Goal: Task Accomplishment & Management: Use online tool/utility

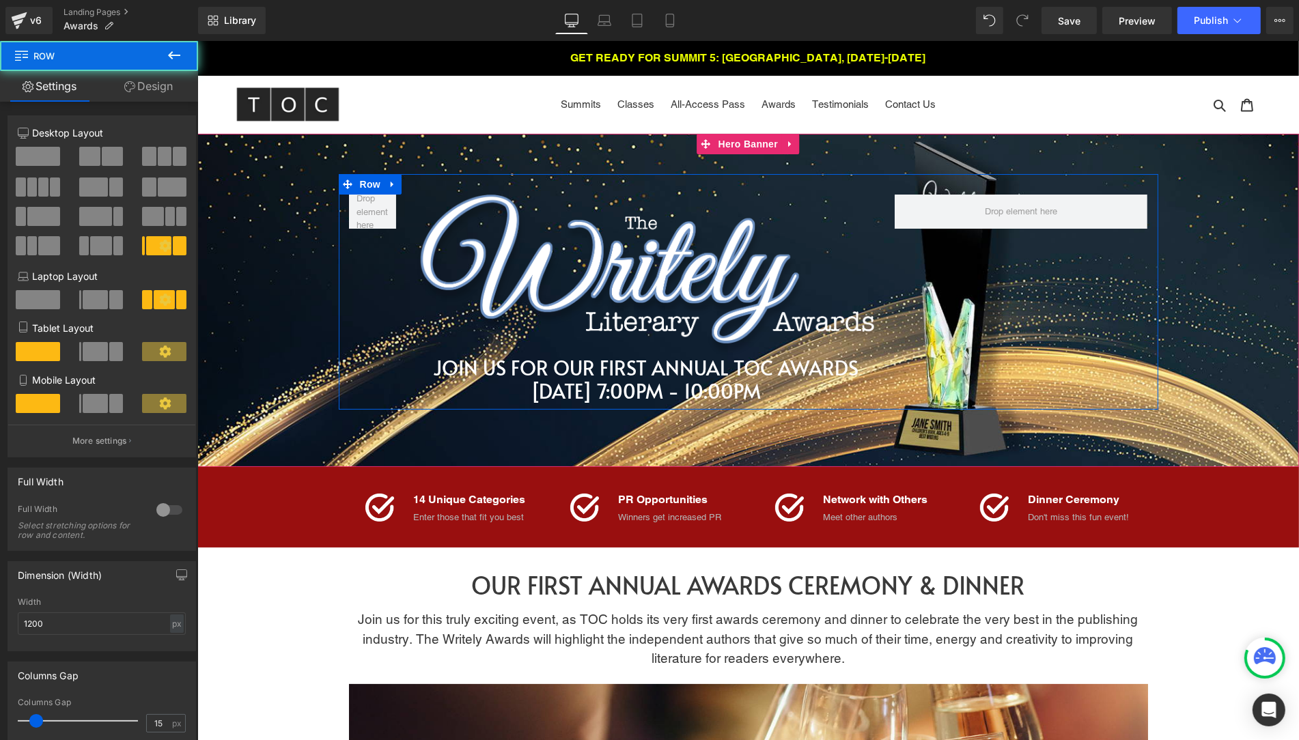
click at [580, 193] on div "Image JOIN US FOR OUR FIRST ANNUAL TOC AWARDS Heading [DATE] 7:00PM - 10:00PM H…" at bounding box center [748, 292] width 820 height 236
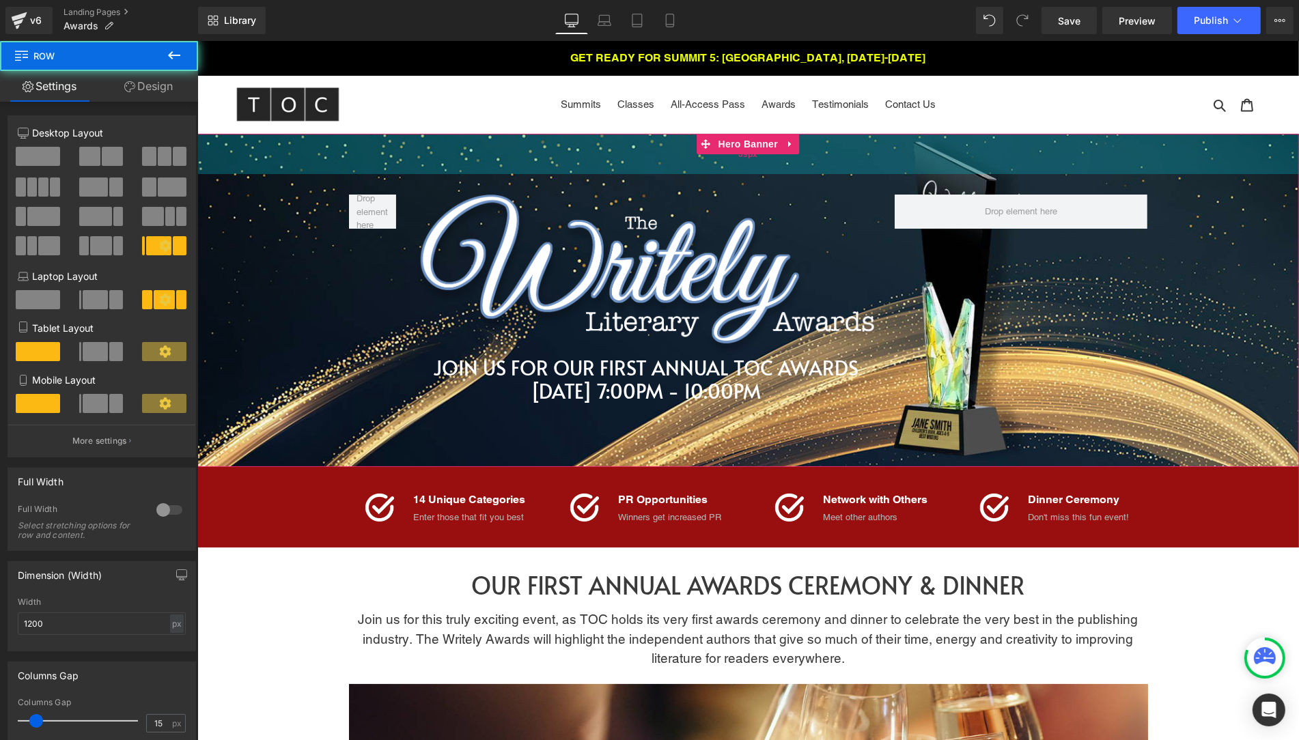
click at [592, 165] on div "59px" at bounding box center [748, 154] width 1102 height 40
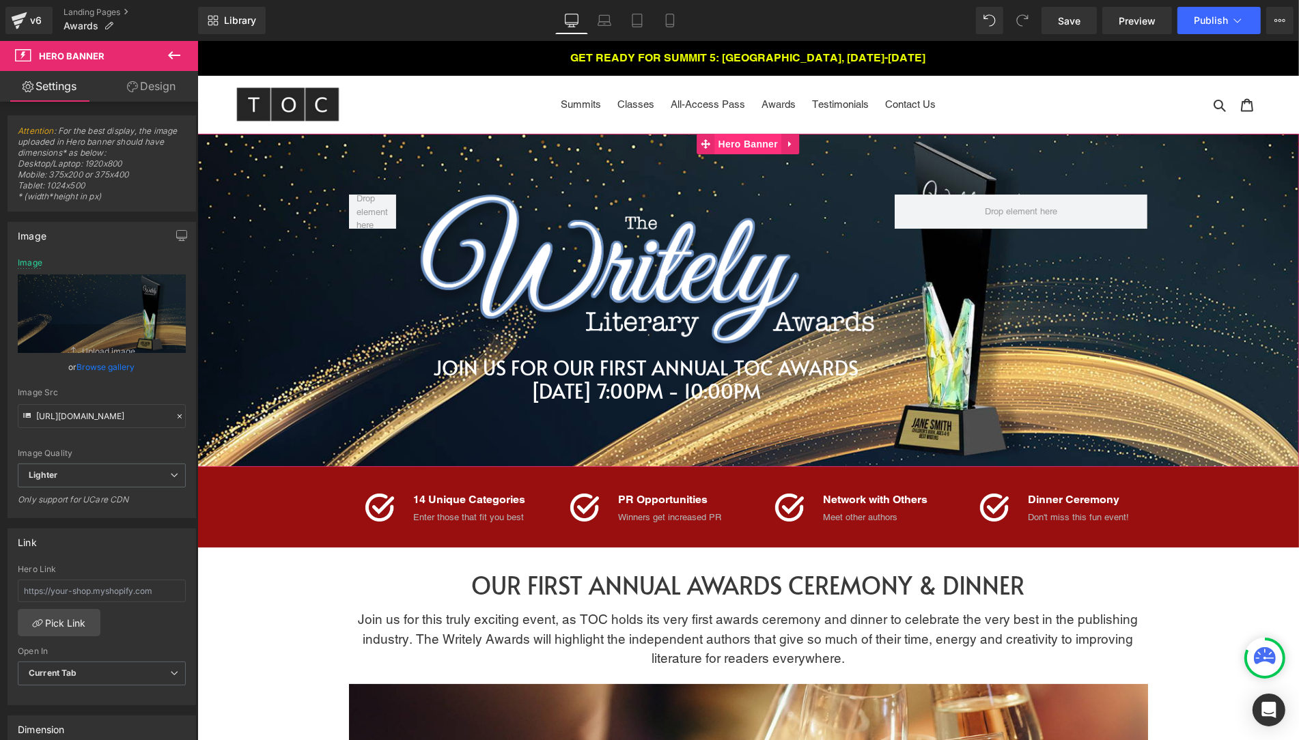
click at [716, 148] on span "Hero Banner" at bounding box center [747, 144] width 66 height 20
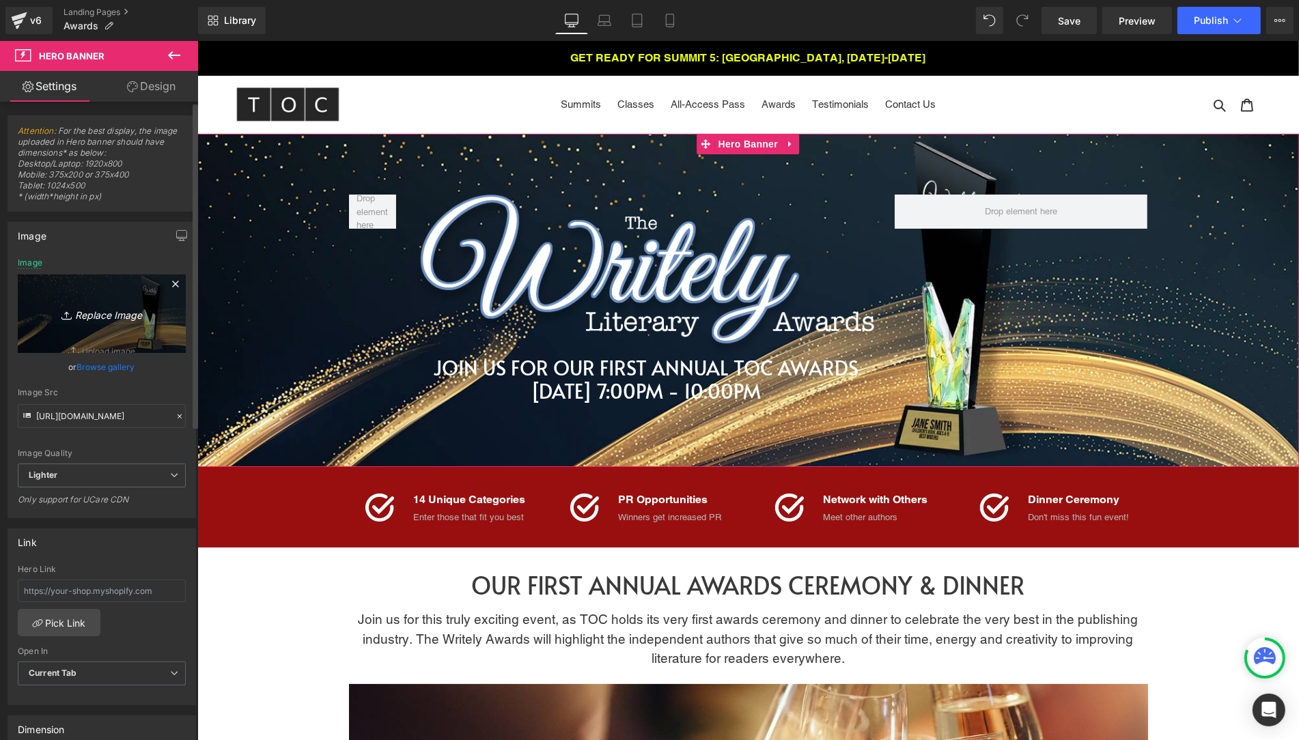
click at [96, 315] on icon "Replace Image" at bounding box center [101, 313] width 109 height 17
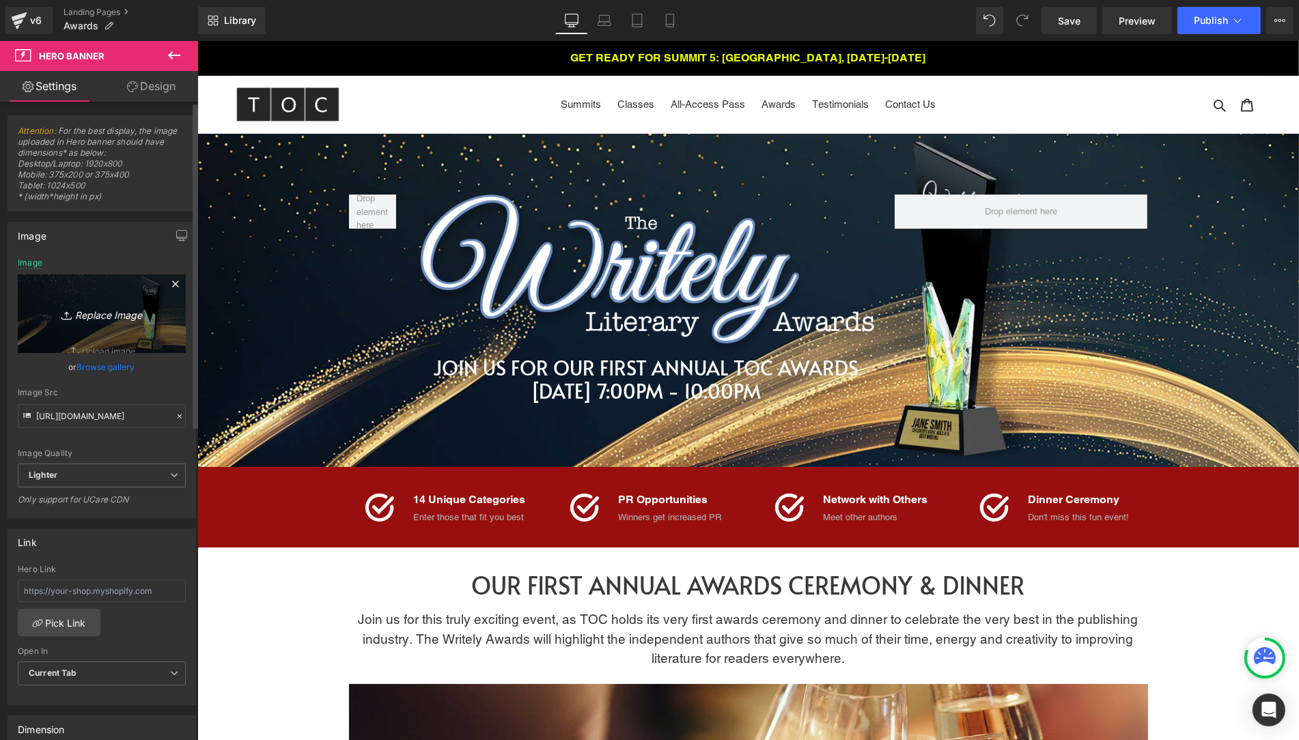
type input "C:\fakepath\Awards hero 2026 A.jpg"
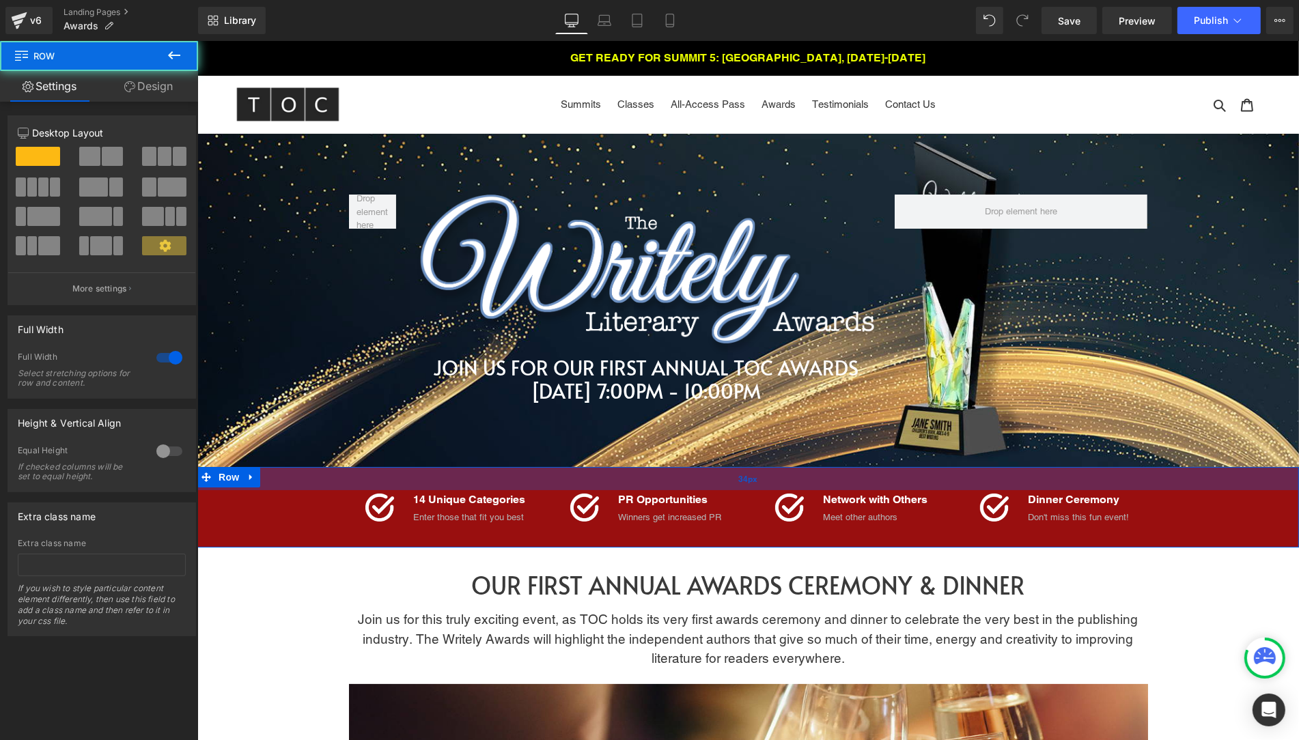
click at [1022, 476] on div "34px" at bounding box center [748, 478] width 1102 height 23
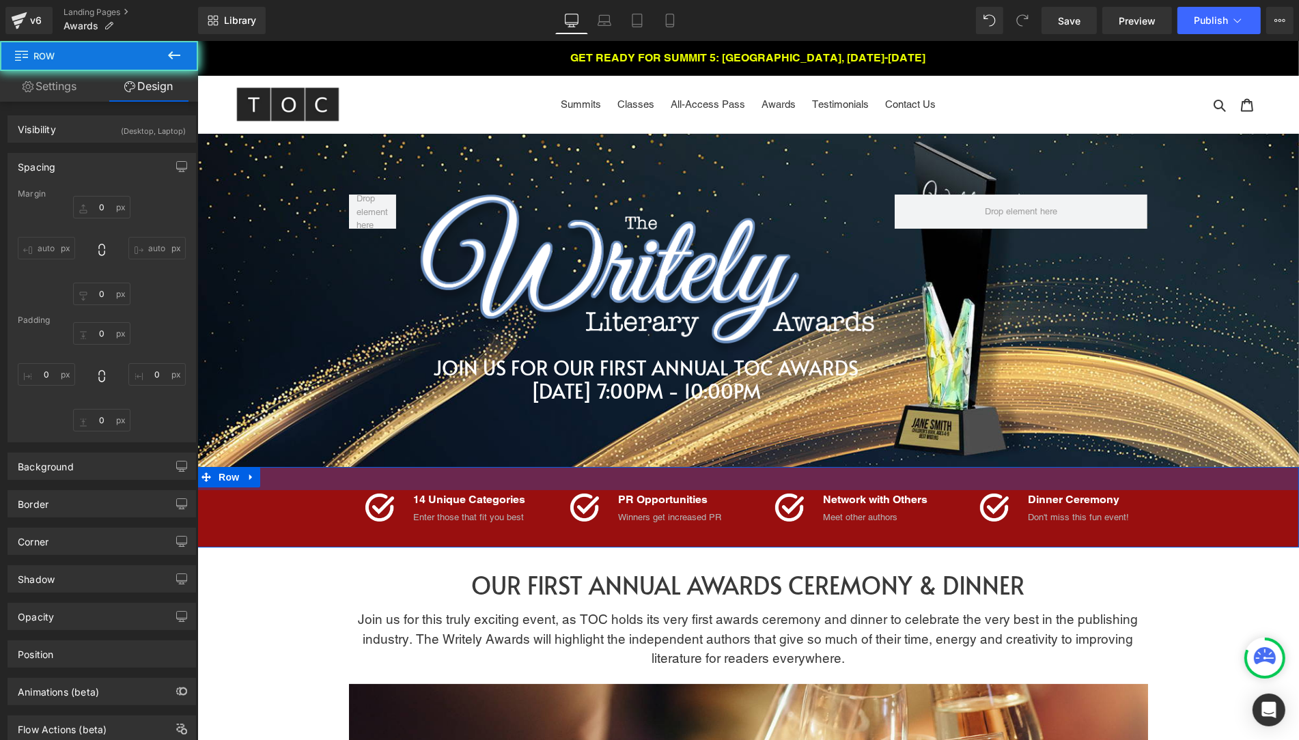
type input "0"
type input "34"
type input "0"
type input "28"
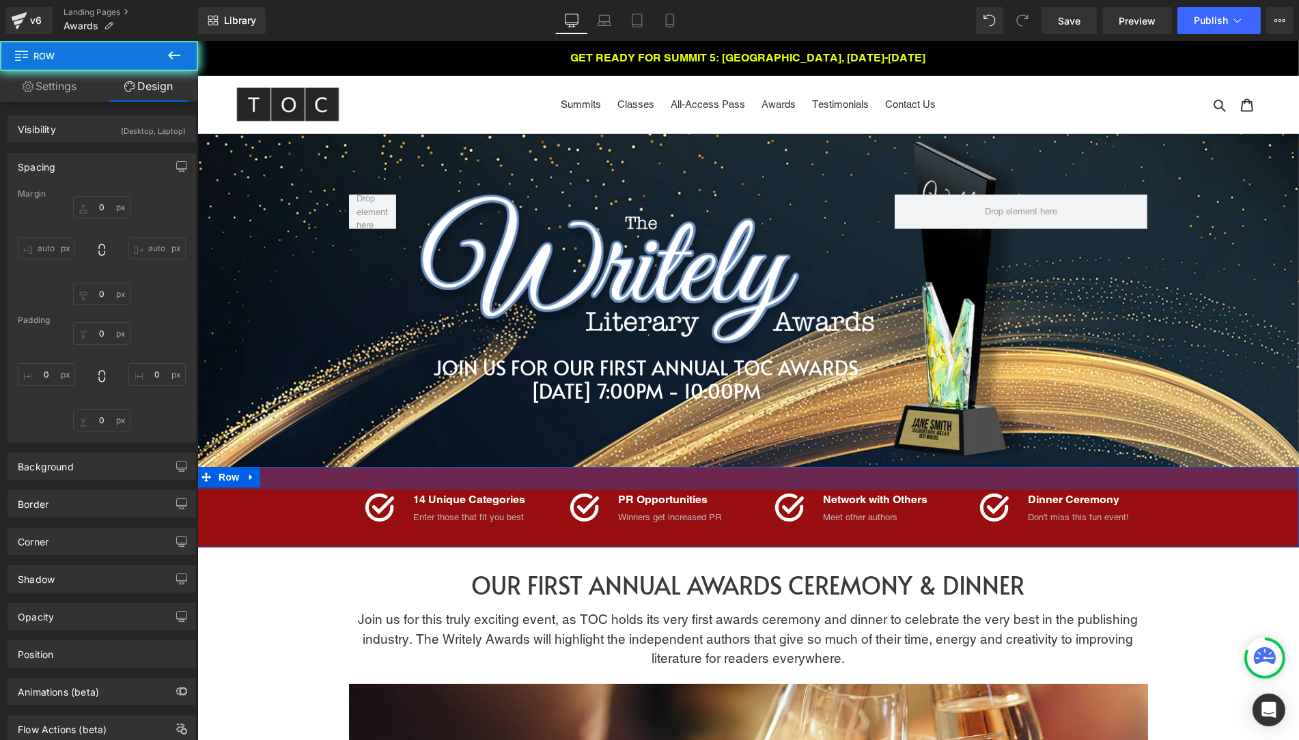
type input "0"
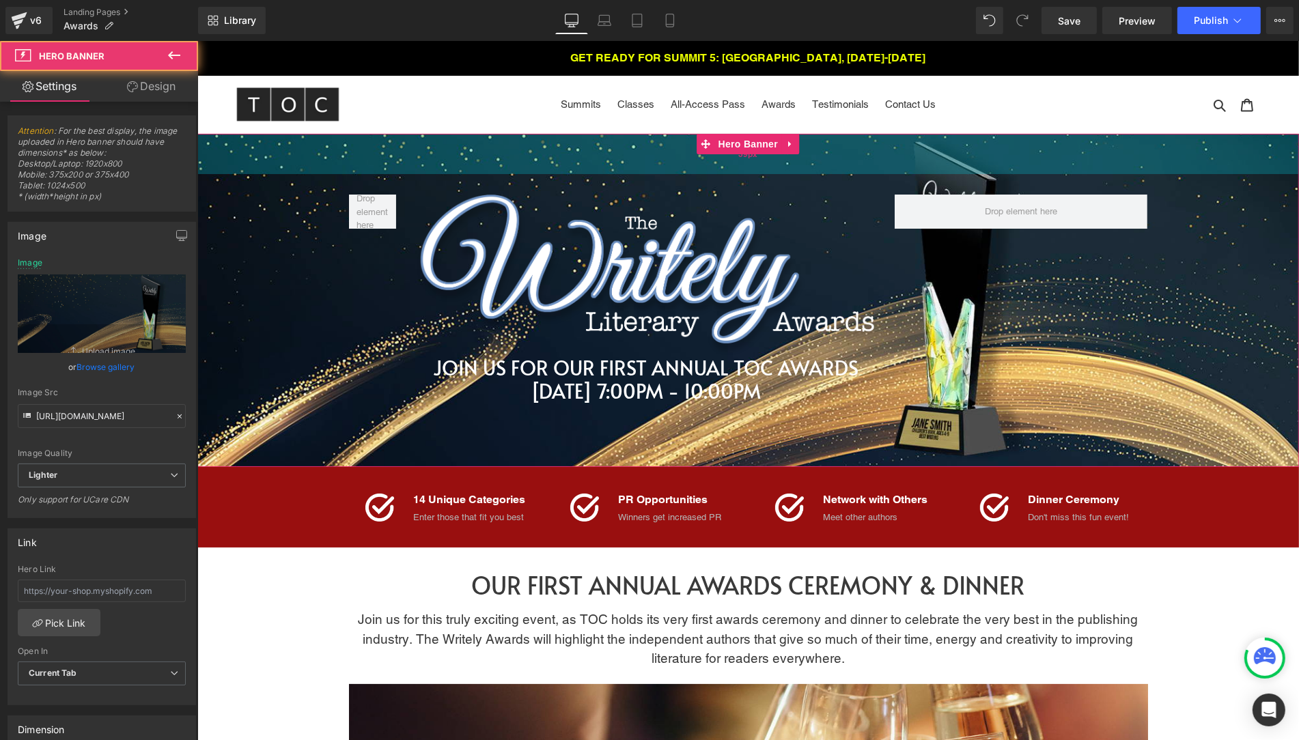
click at [764, 161] on div "59px" at bounding box center [748, 154] width 1102 height 40
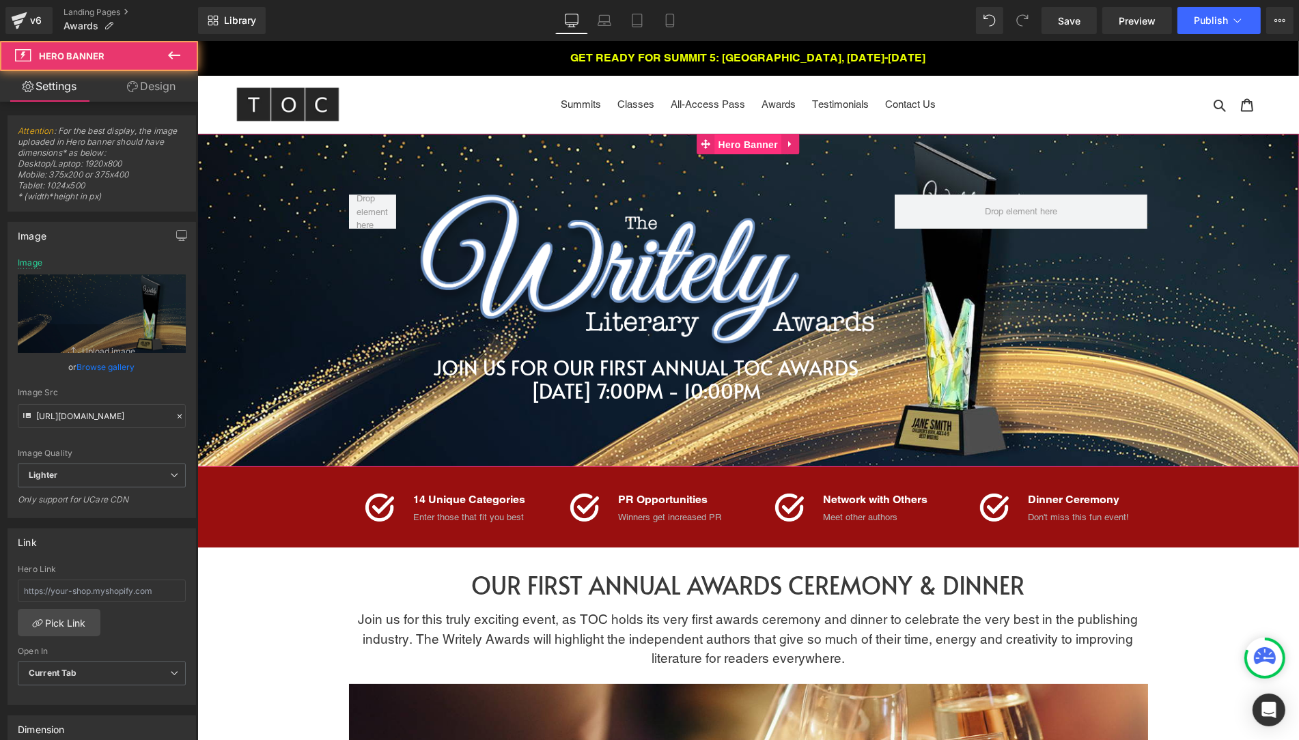
click at [740, 139] on span "Hero Banner" at bounding box center [747, 145] width 66 height 20
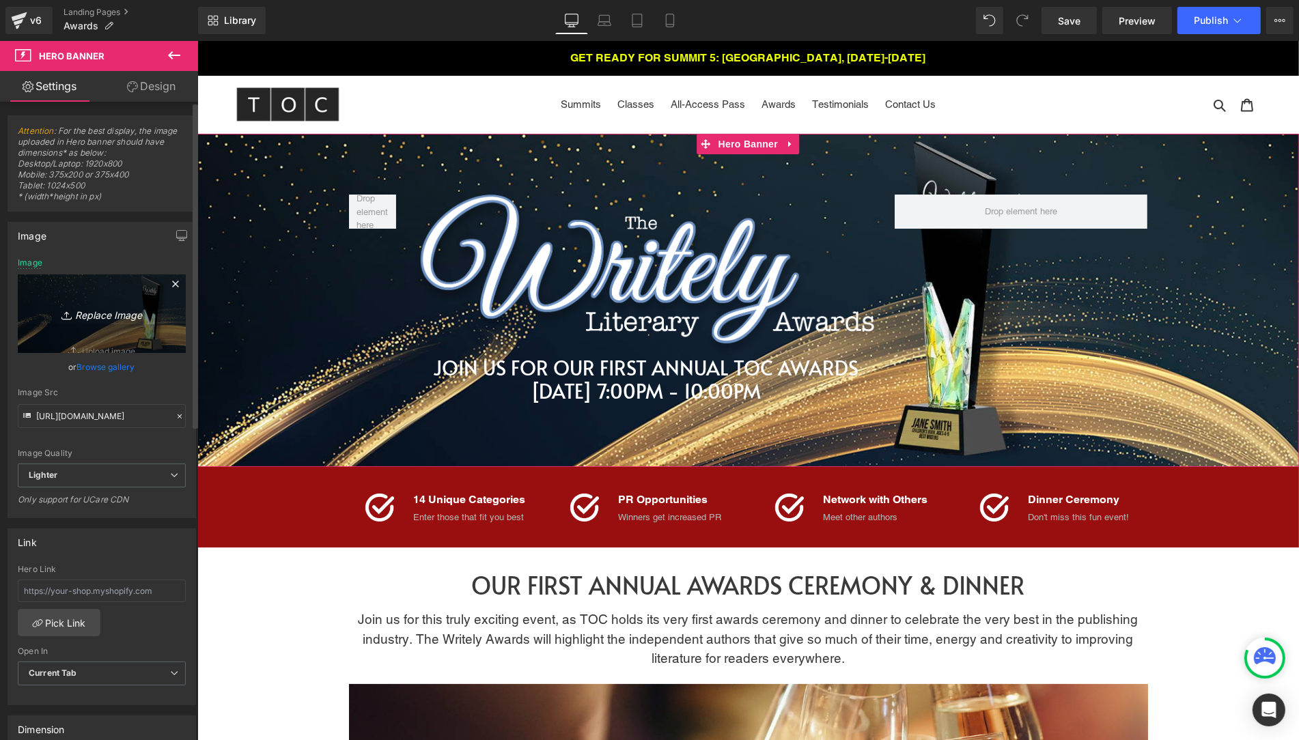
click at [100, 318] on icon "Replace Image" at bounding box center [101, 313] width 109 height 17
click at [103, 369] on link "Browse gallery" at bounding box center [106, 367] width 58 height 24
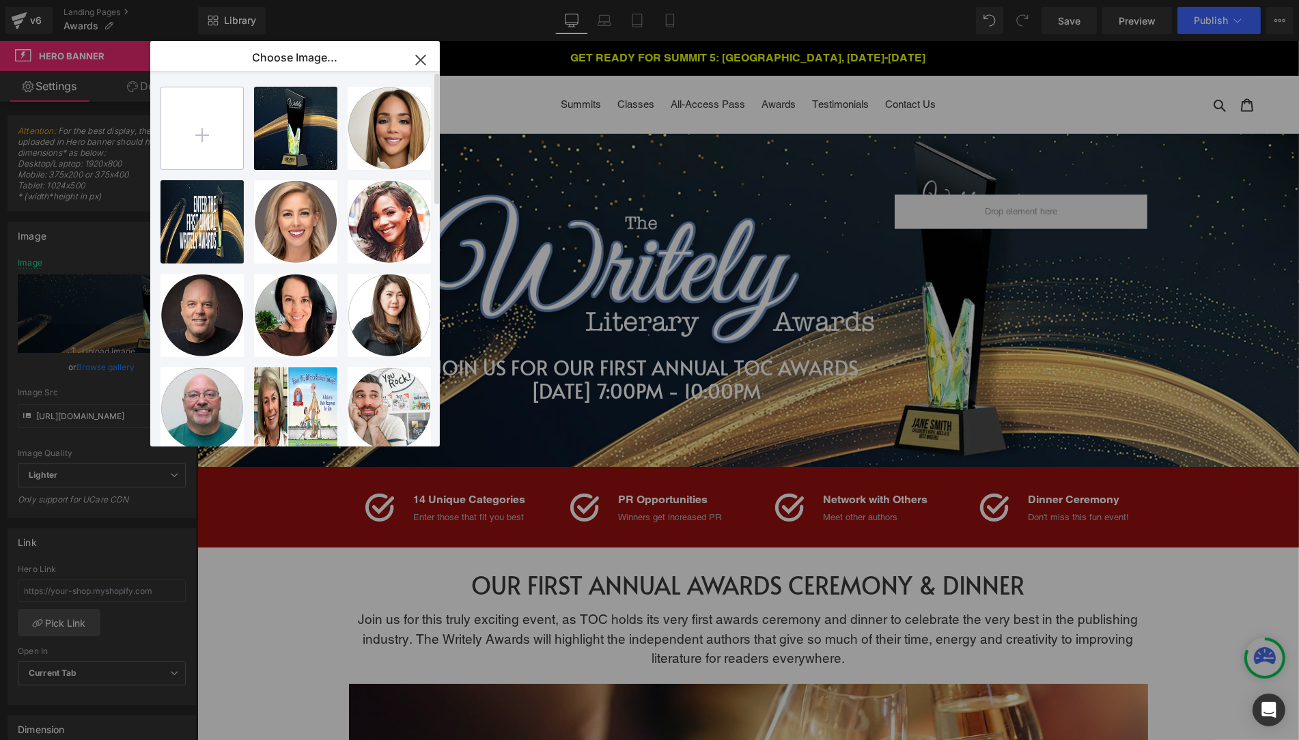
click at [199, 122] on input "file" at bounding box center [202, 128] width 82 height 82
type input "C:\fakepath\Awards hero 2026 A.jpg"
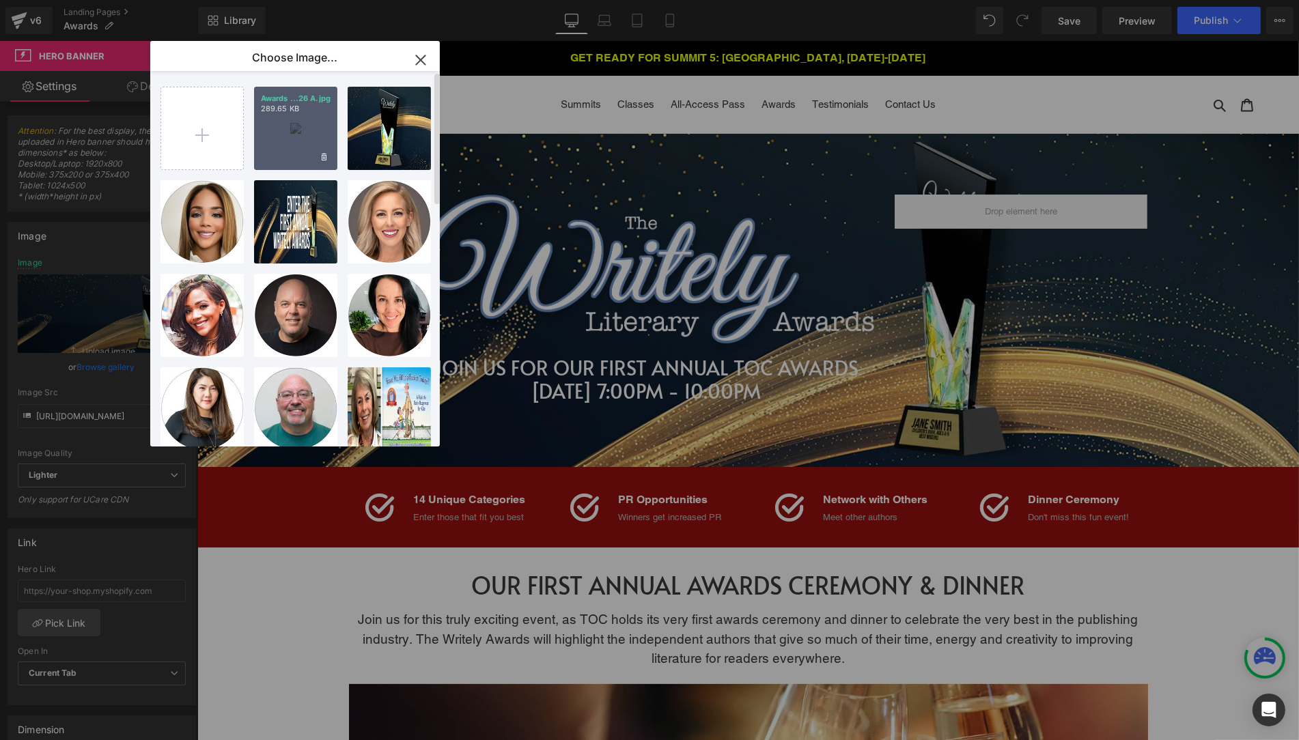
click at [304, 125] on div "Awards ...26 A.jpg 289.65 KB" at bounding box center [295, 128] width 83 height 83
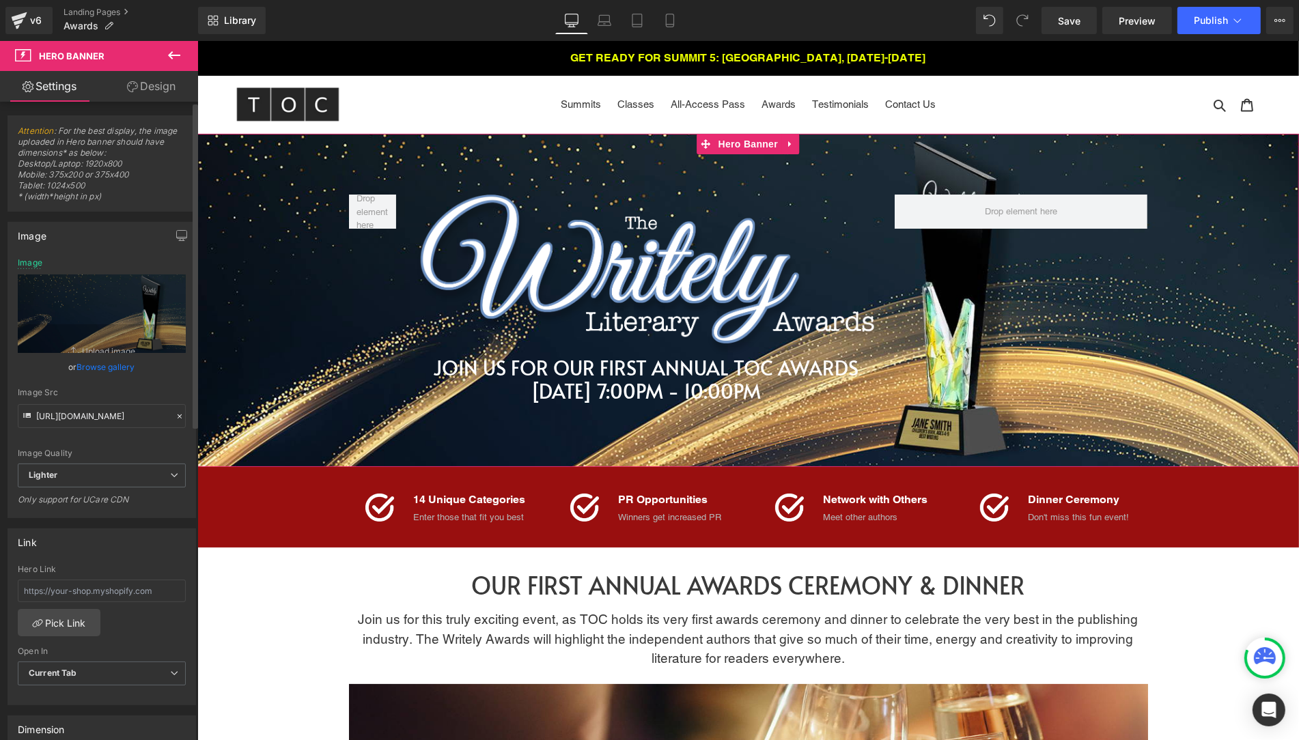
click at [94, 368] on link "Browse gallery" at bounding box center [106, 367] width 58 height 24
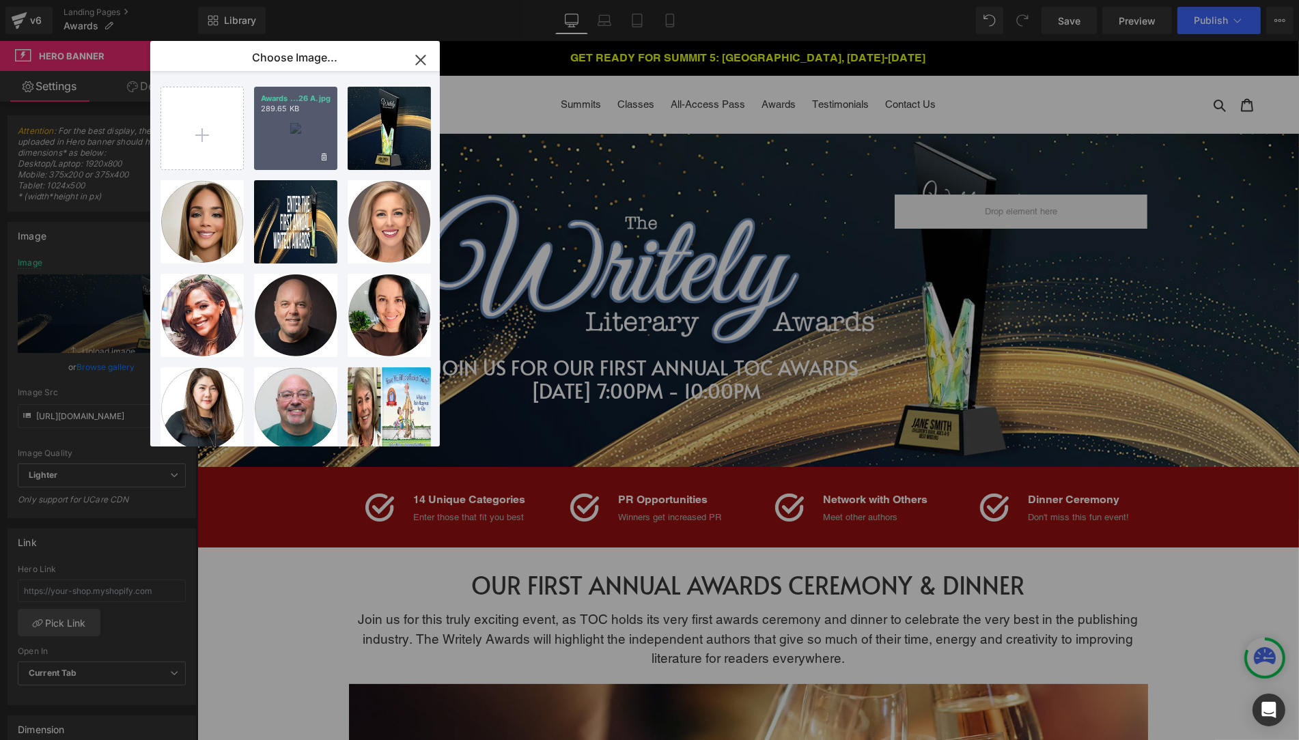
click at [295, 126] on div "Awards ...26 A.jpg 289.65 KB" at bounding box center [295, 128] width 83 height 83
type input "[URL][DOMAIN_NAME]"
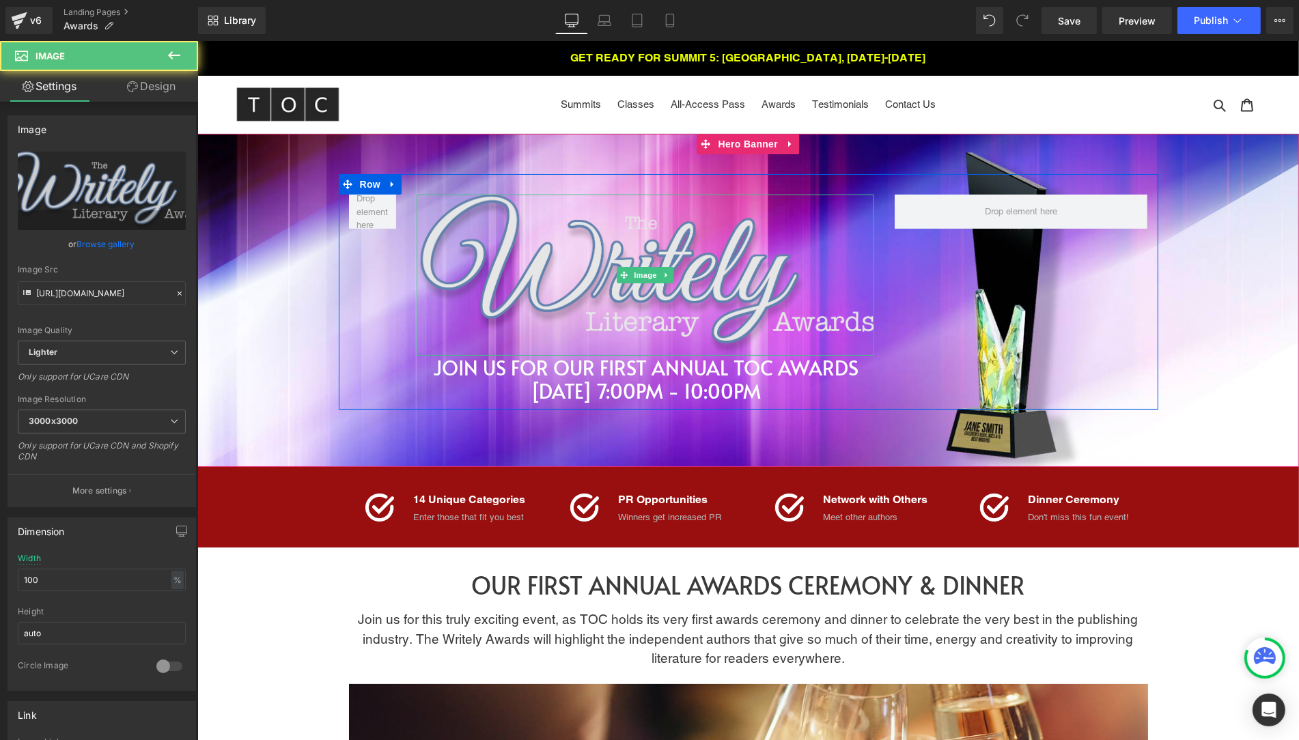
click at [575, 287] on img at bounding box center [645, 275] width 458 height 161
click at [590, 257] on img at bounding box center [645, 275] width 458 height 161
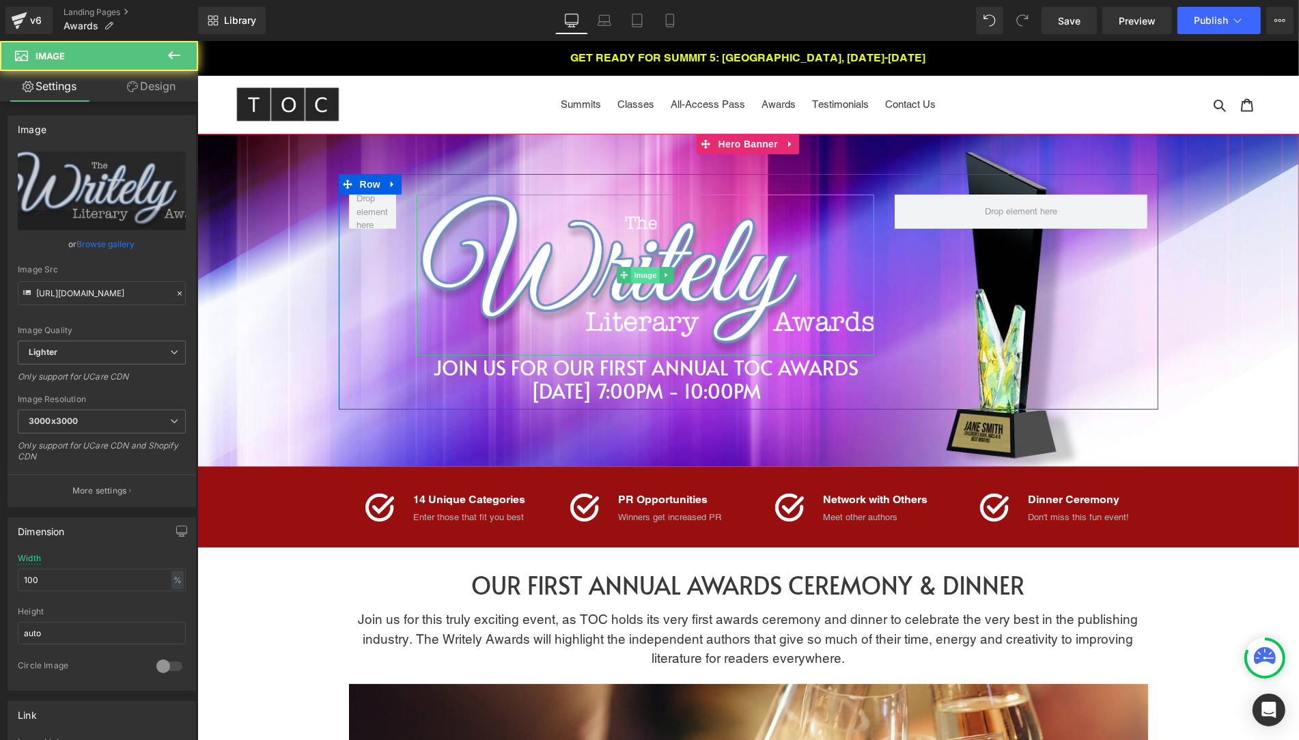
click at [642, 275] on span "Image" at bounding box center [645, 275] width 29 height 16
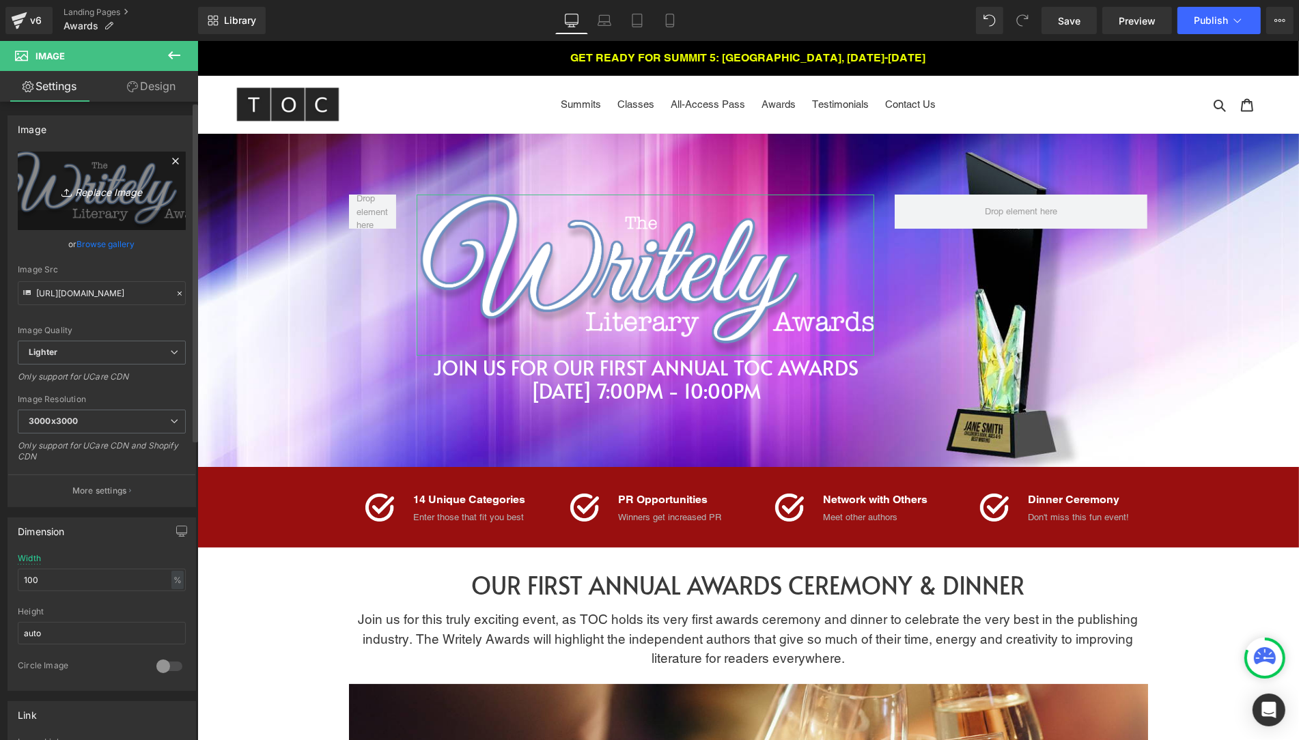
click at [96, 190] on icon "Replace Image" at bounding box center [101, 190] width 109 height 17
type input "C:\fakepath\Award Logo 2.png"
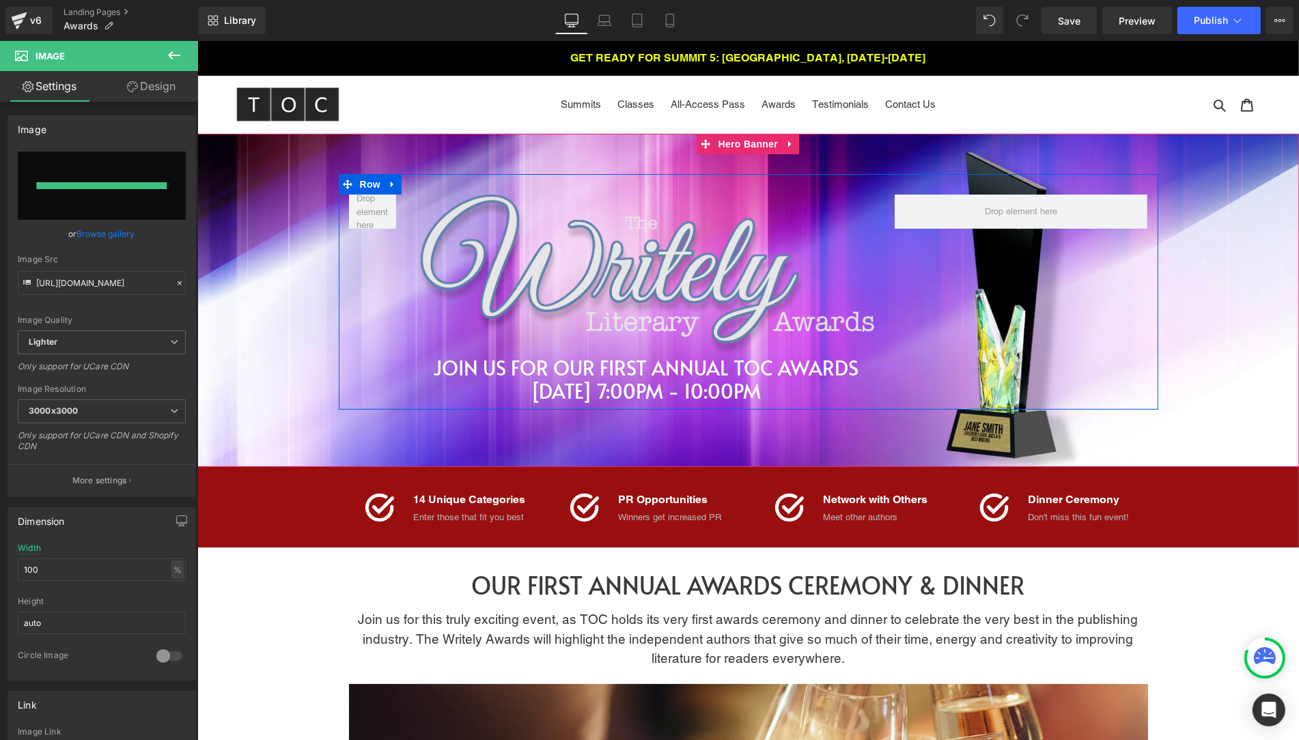
type input "[URL][DOMAIN_NAME]"
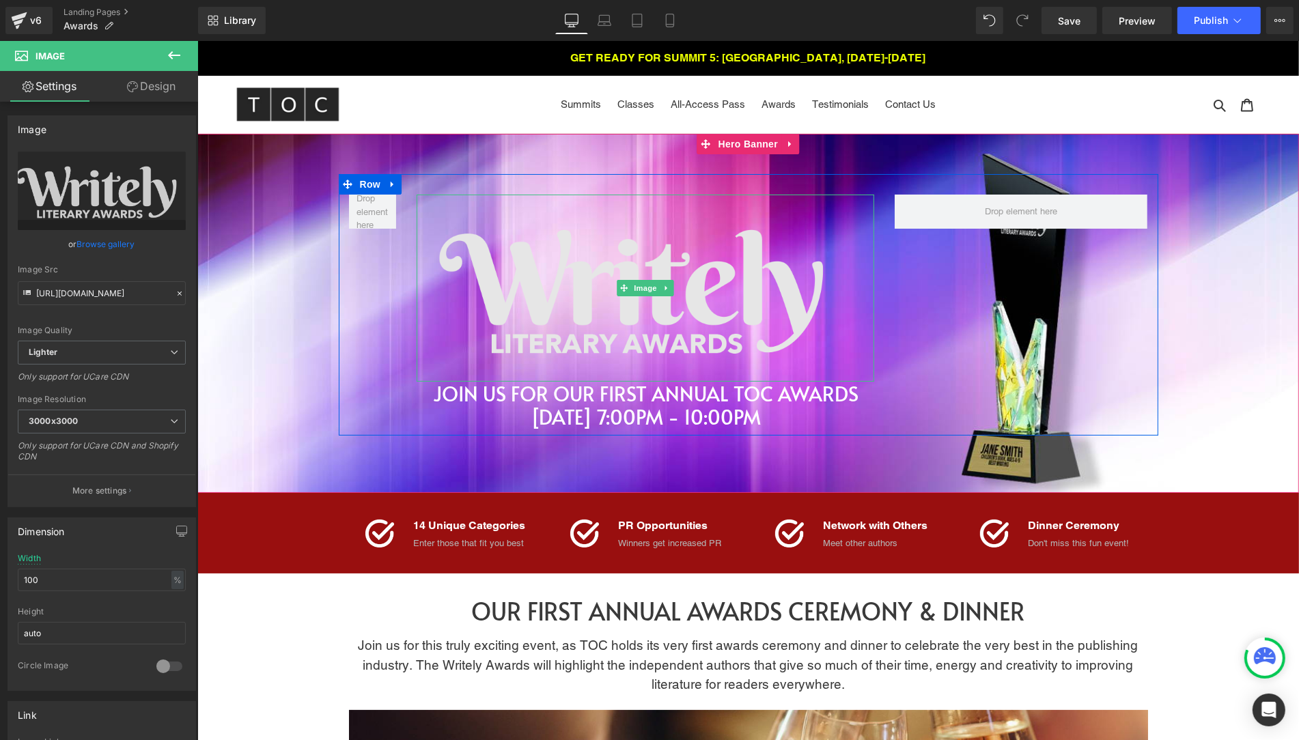
click at [549, 308] on img at bounding box center [645, 288] width 458 height 186
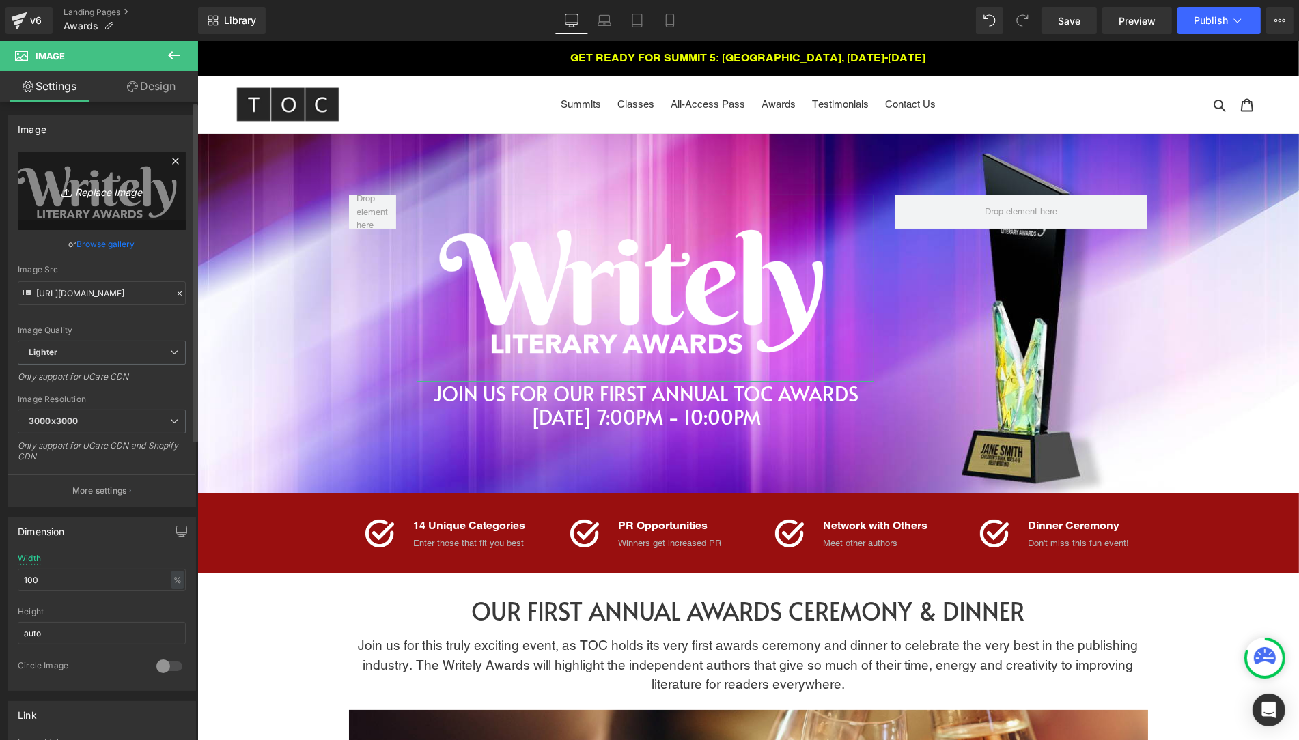
click at [92, 196] on icon "Replace Image" at bounding box center [101, 190] width 109 height 17
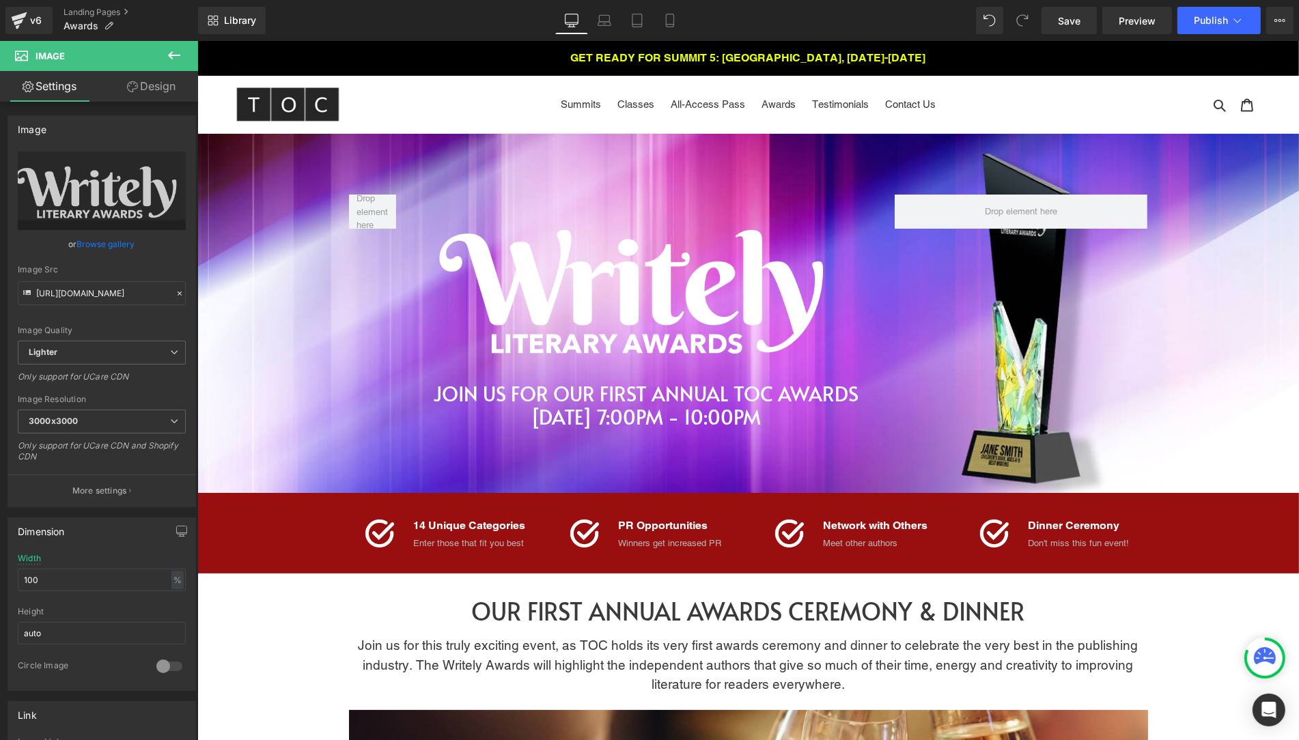
type input "C:\fakepath\Award Logo 2.png"
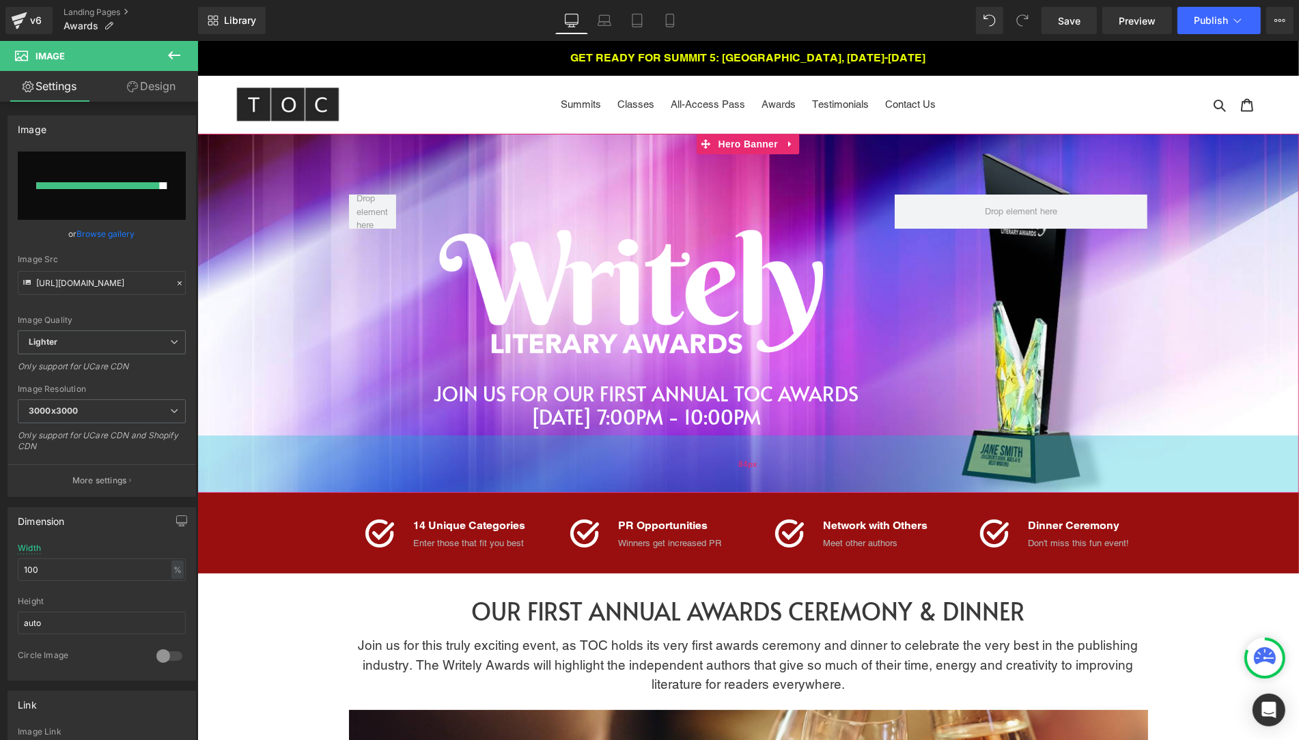
type input "[URL][DOMAIN_NAME]"
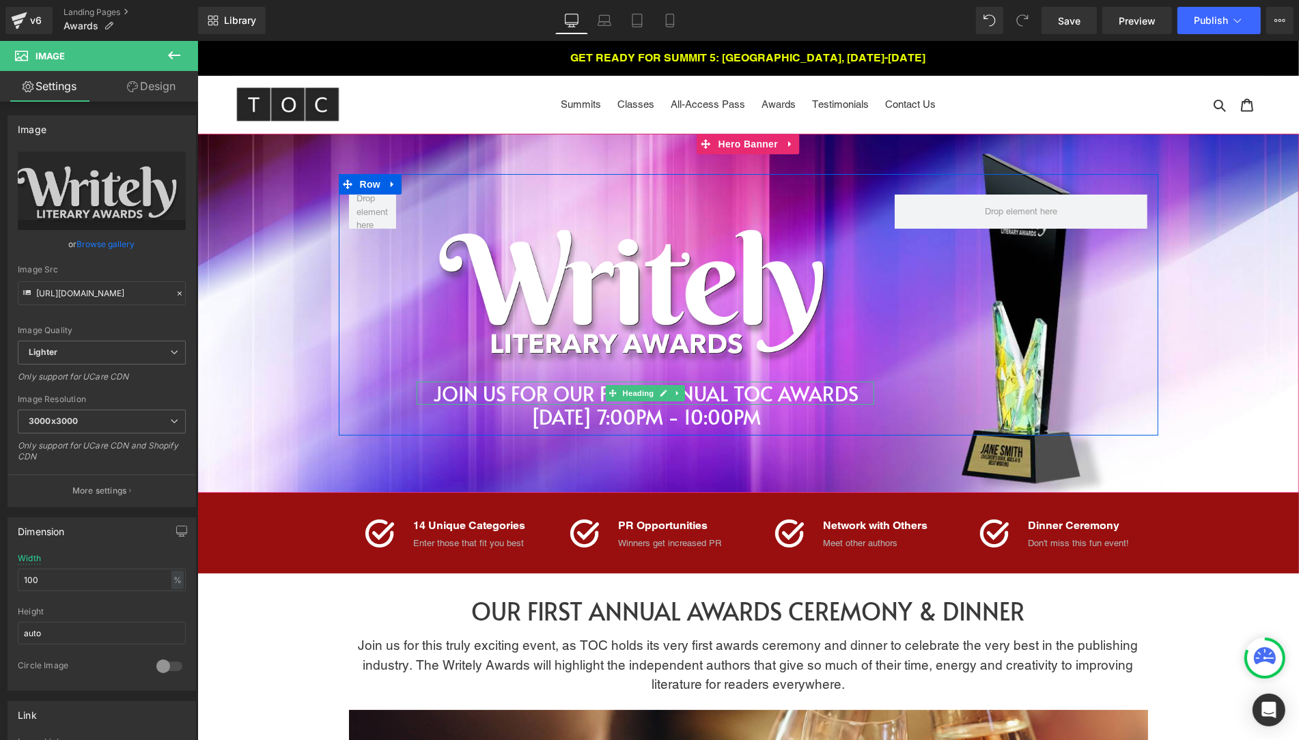
click at [595, 395] on span "JOIN US FOR OUR FIRST ANNUAL TOC AWARDS" at bounding box center [645, 393] width 426 height 27
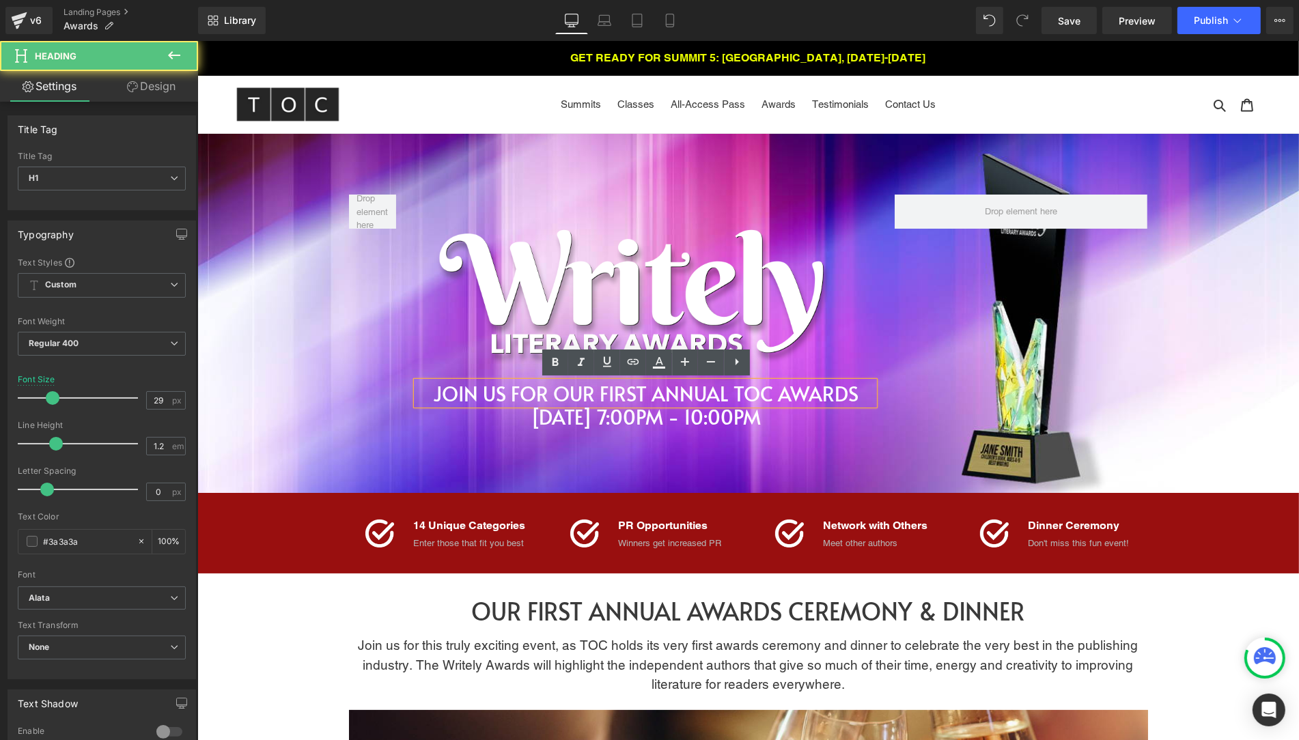
click at [598, 395] on span "JOIN US FOR OUR FIRST ANNUAL TOC AWARDS" at bounding box center [645, 393] width 426 height 27
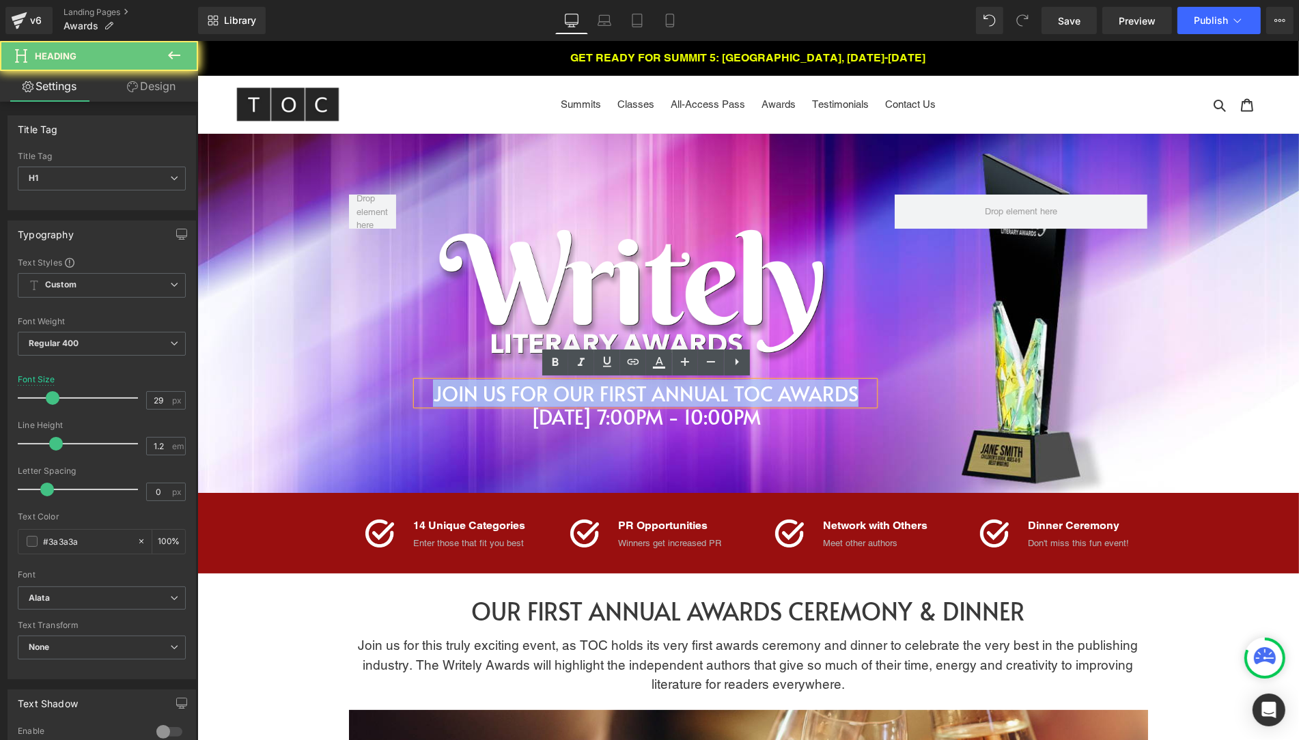
click at [598, 395] on span "JOIN US FOR OUR FIRST ANNUAL TOC AWARDS" at bounding box center [645, 393] width 426 height 27
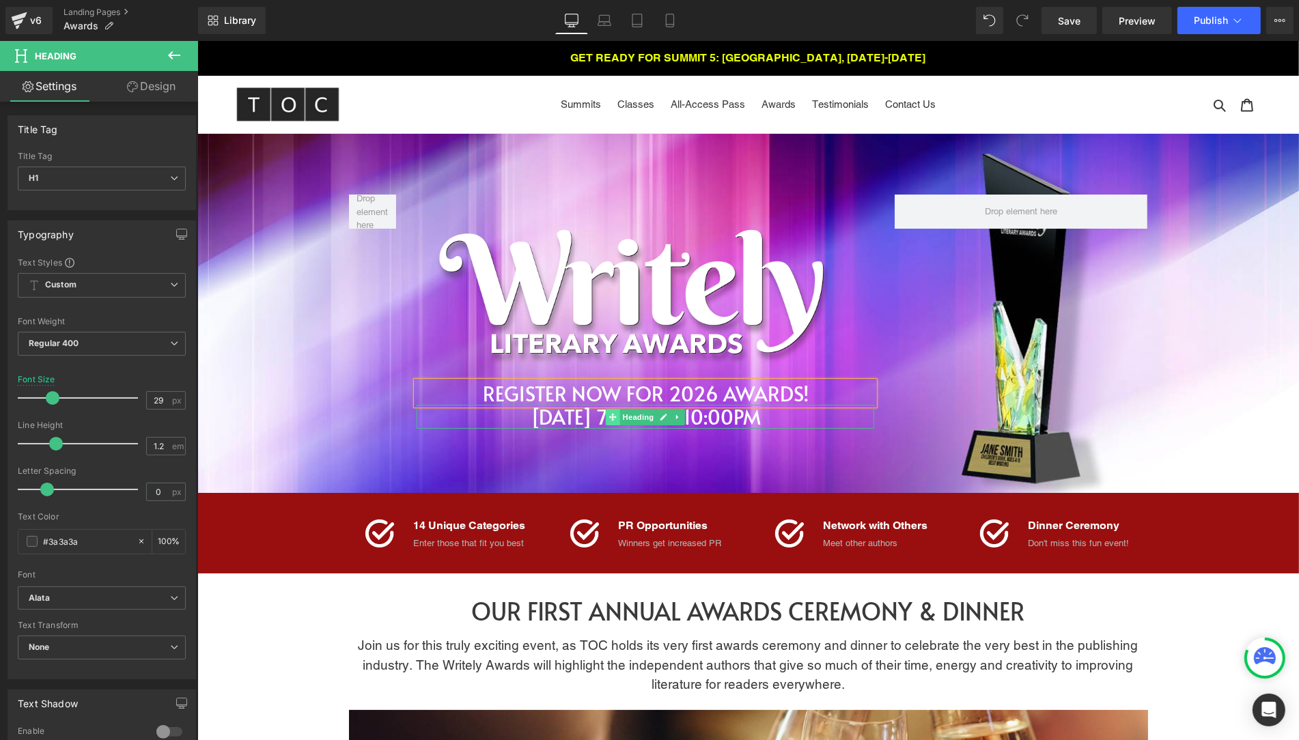
click at [614, 420] on icon at bounding box center [613, 417] width 8 height 8
click at [675, 413] on icon at bounding box center [678, 417] width 8 height 8
click at [685, 417] on icon at bounding box center [685, 417] width 8 height 8
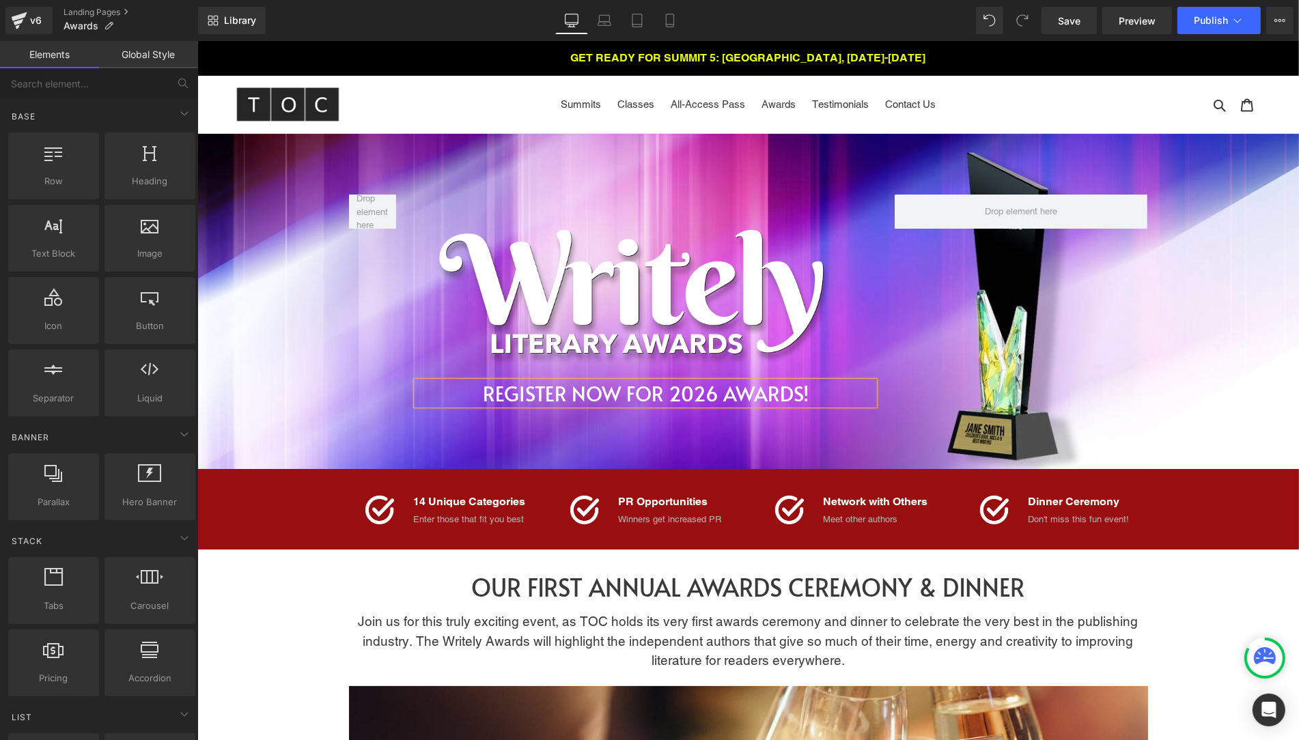
click at [698, 441] on div at bounding box center [748, 301] width 1102 height 335
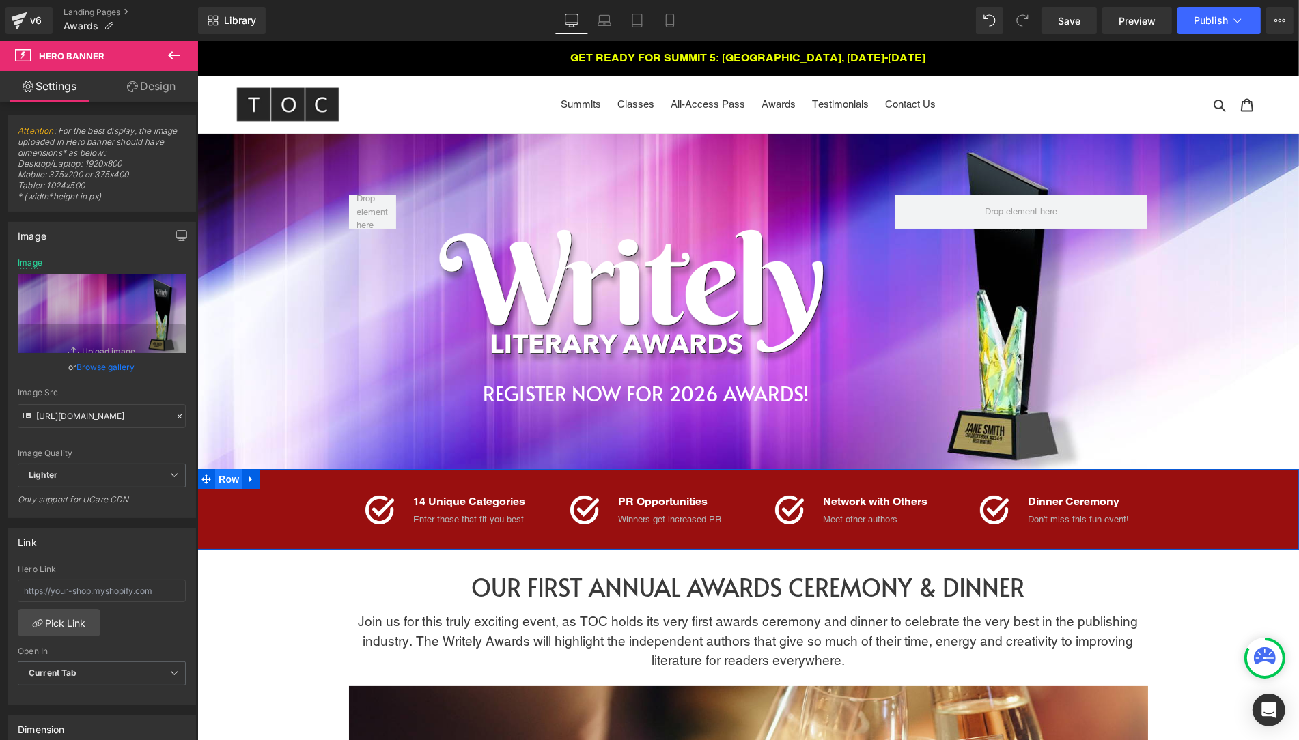
click at [229, 483] on span "Row" at bounding box center [227, 479] width 27 height 20
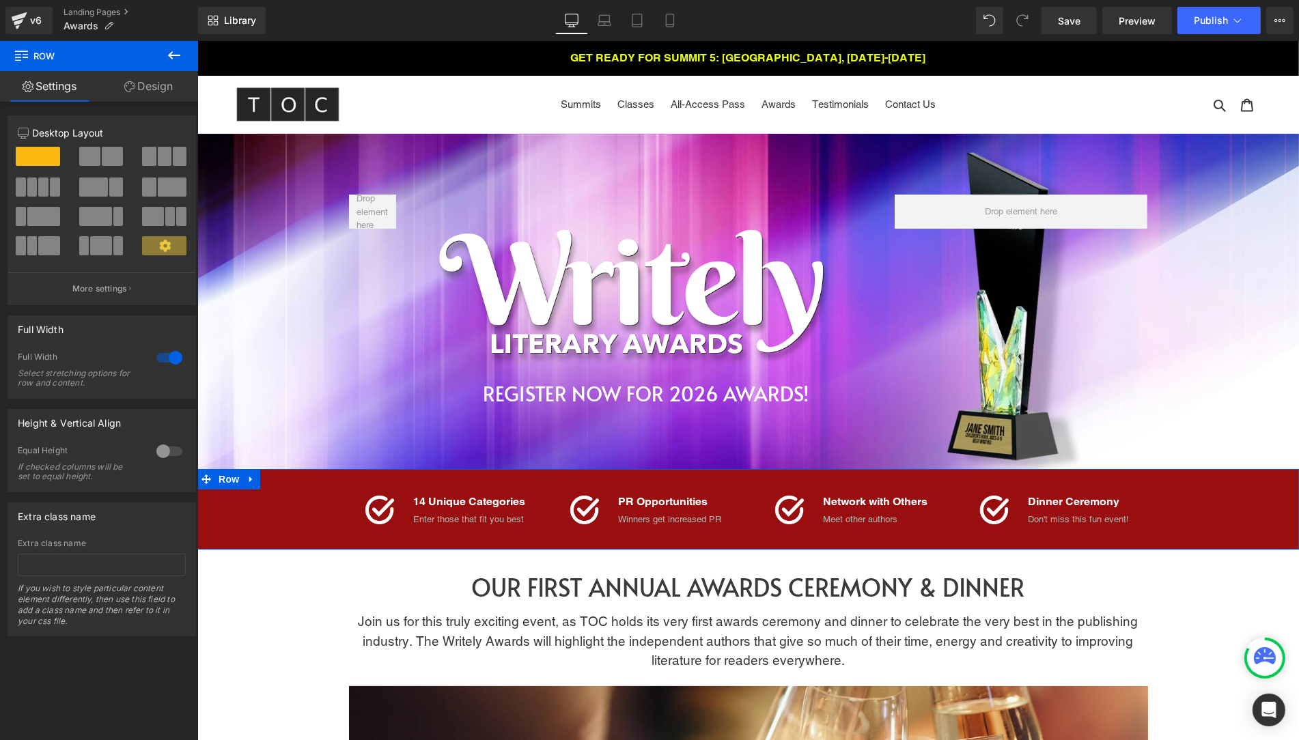
click at [156, 84] on link "Design" at bounding box center [148, 86] width 99 height 31
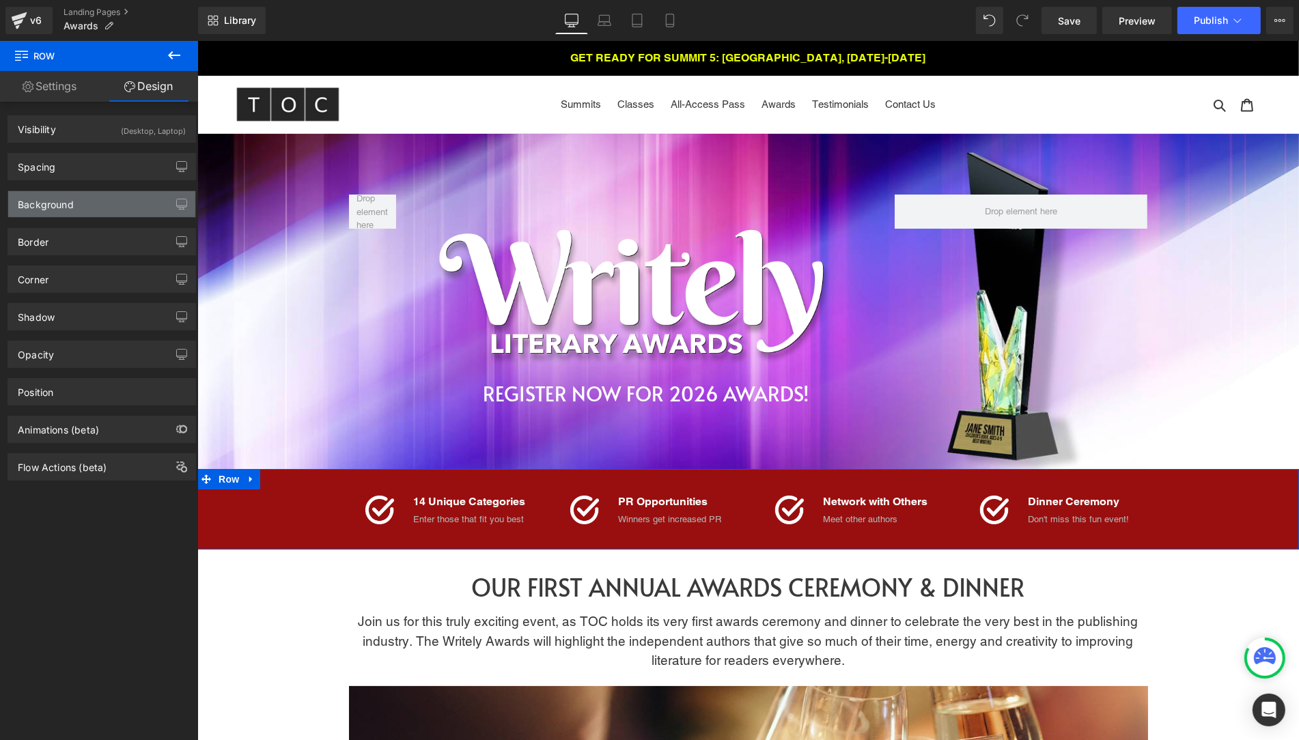
click at [94, 199] on div "Background" at bounding box center [101, 204] width 187 height 26
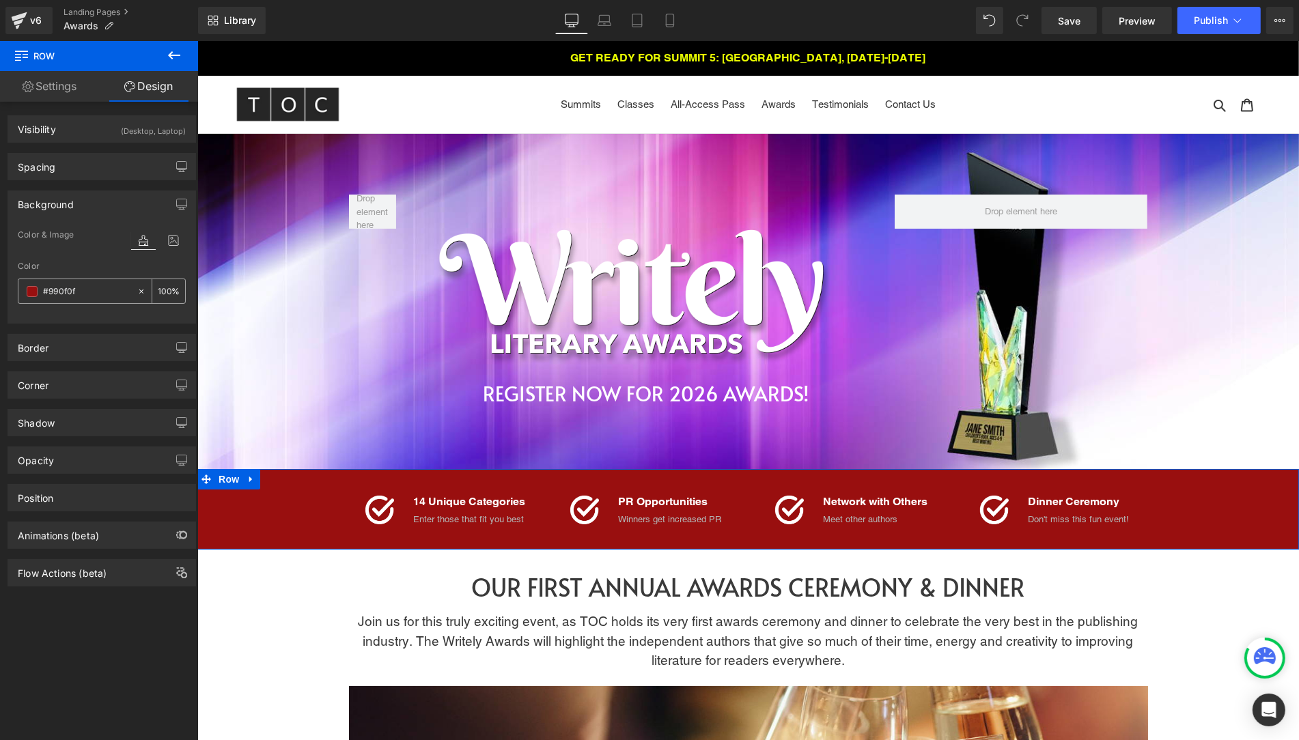
click at [33, 289] on span at bounding box center [32, 291] width 11 height 11
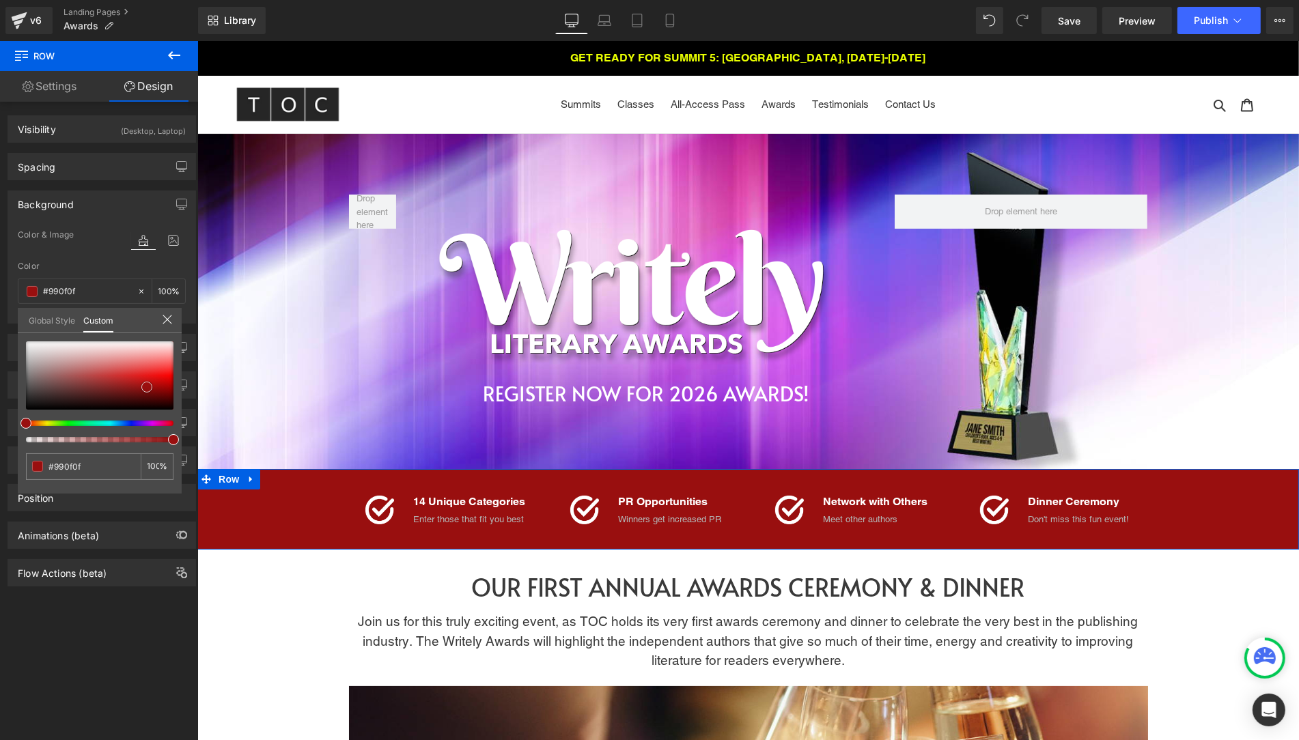
type input "#5f2525"
click at [90, 391] on div at bounding box center [100, 376] width 148 height 68
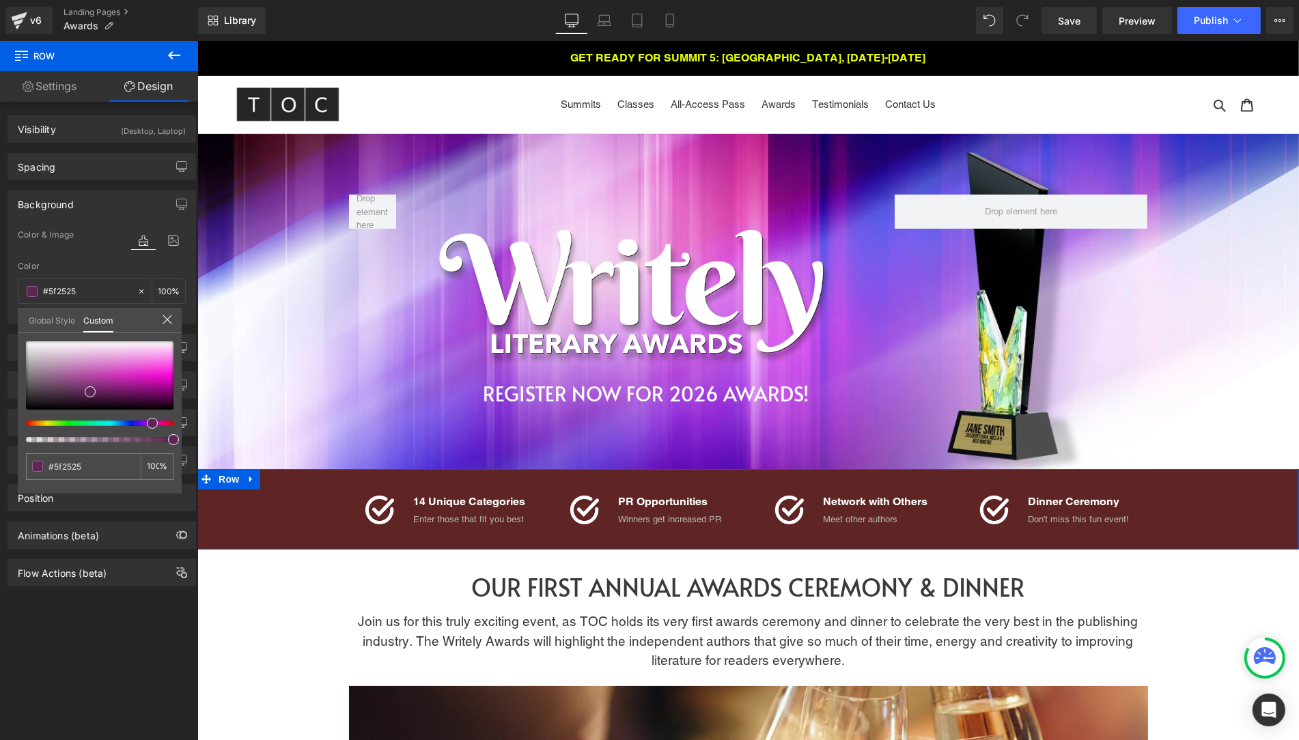
type input "#5f2557"
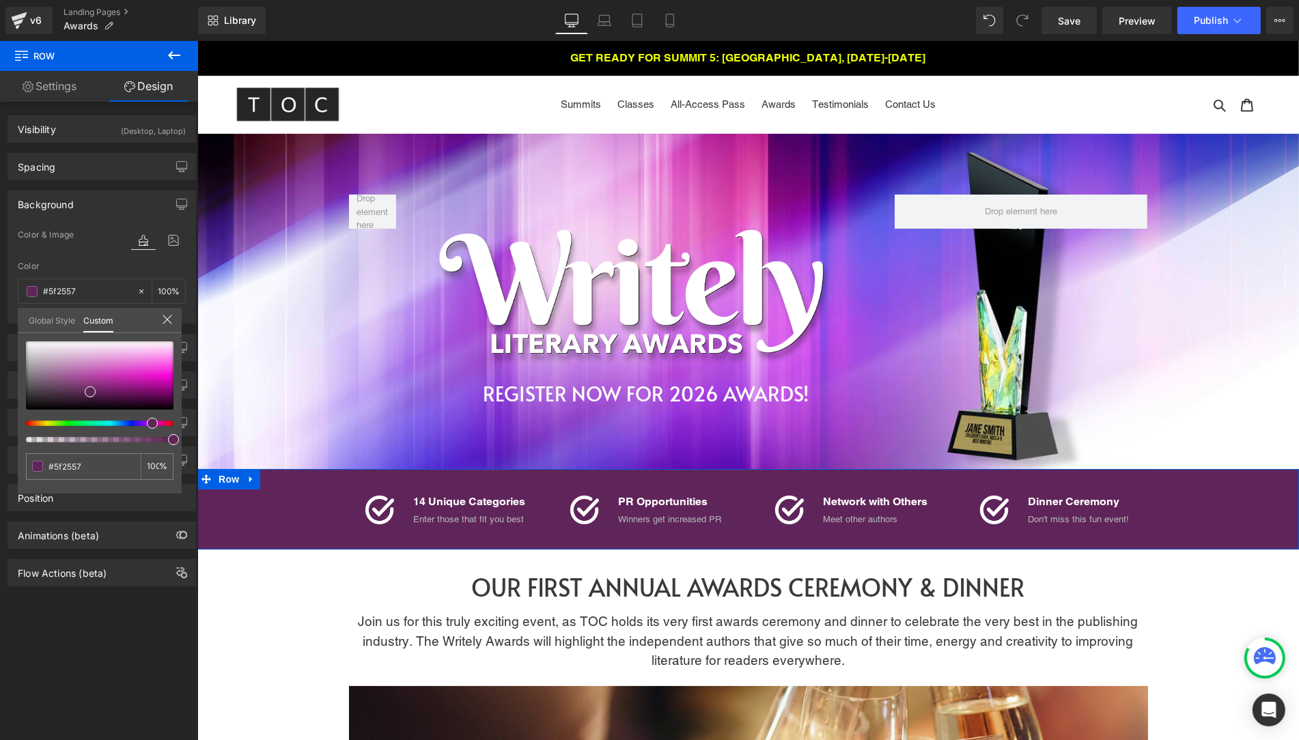
type input "#5f255a"
type input "#5f255d"
type input "#5d255f"
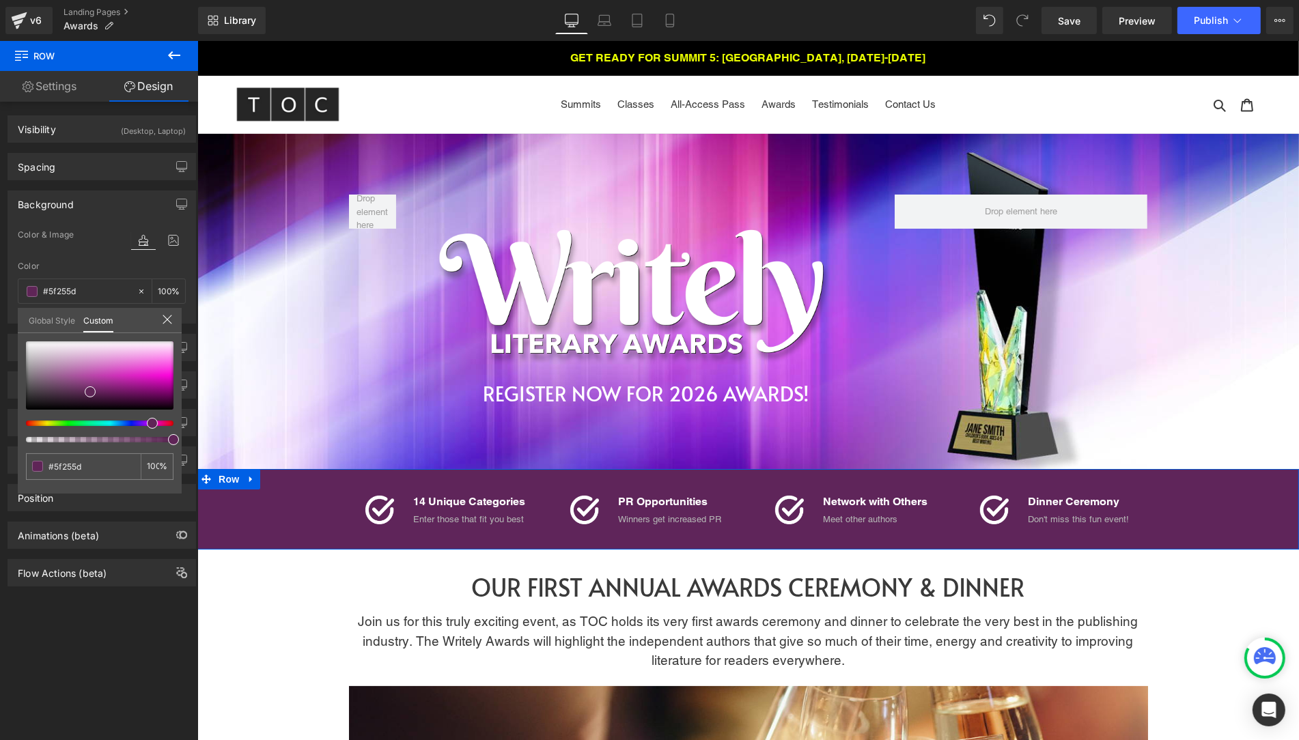
type input "#5d255f"
type input "#5a255f"
type input "#58255f"
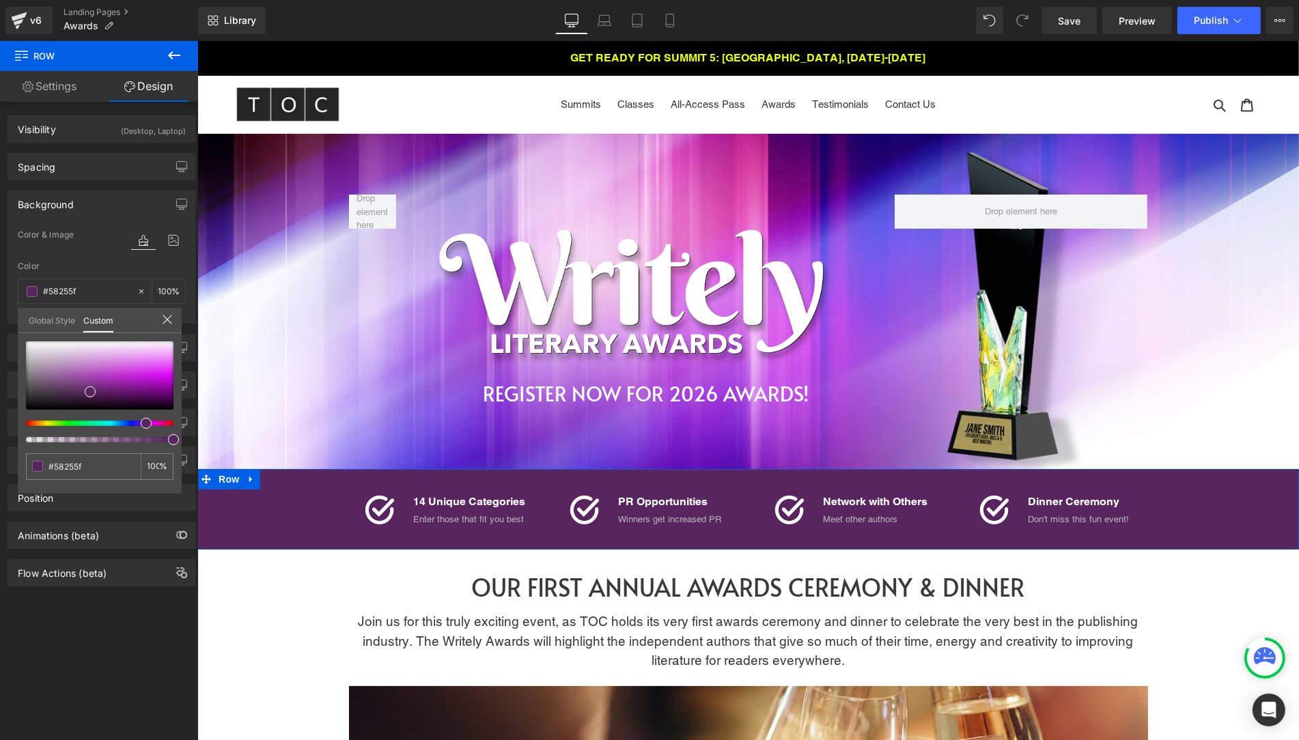
type input "#5a255f"
type input "#5c255f"
click at [142, 424] on div at bounding box center [94, 423] width 148 height 5
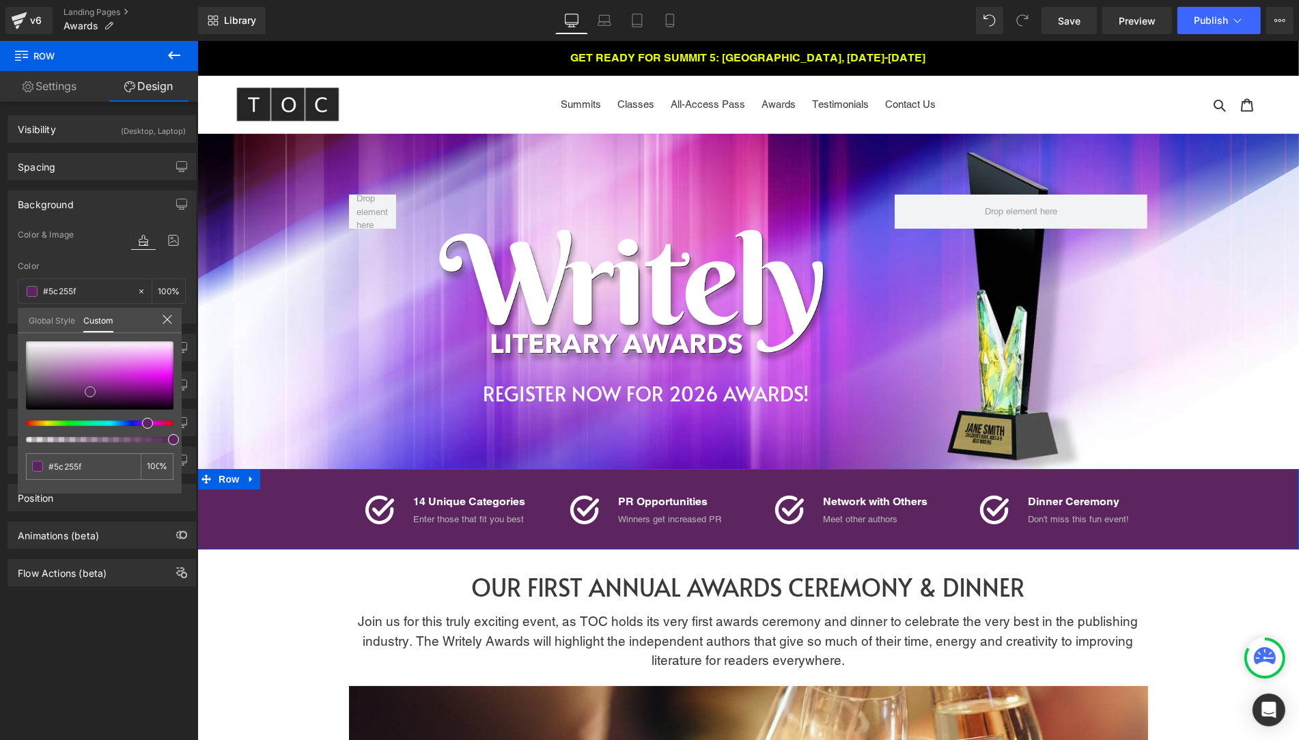
type input "#700f75"
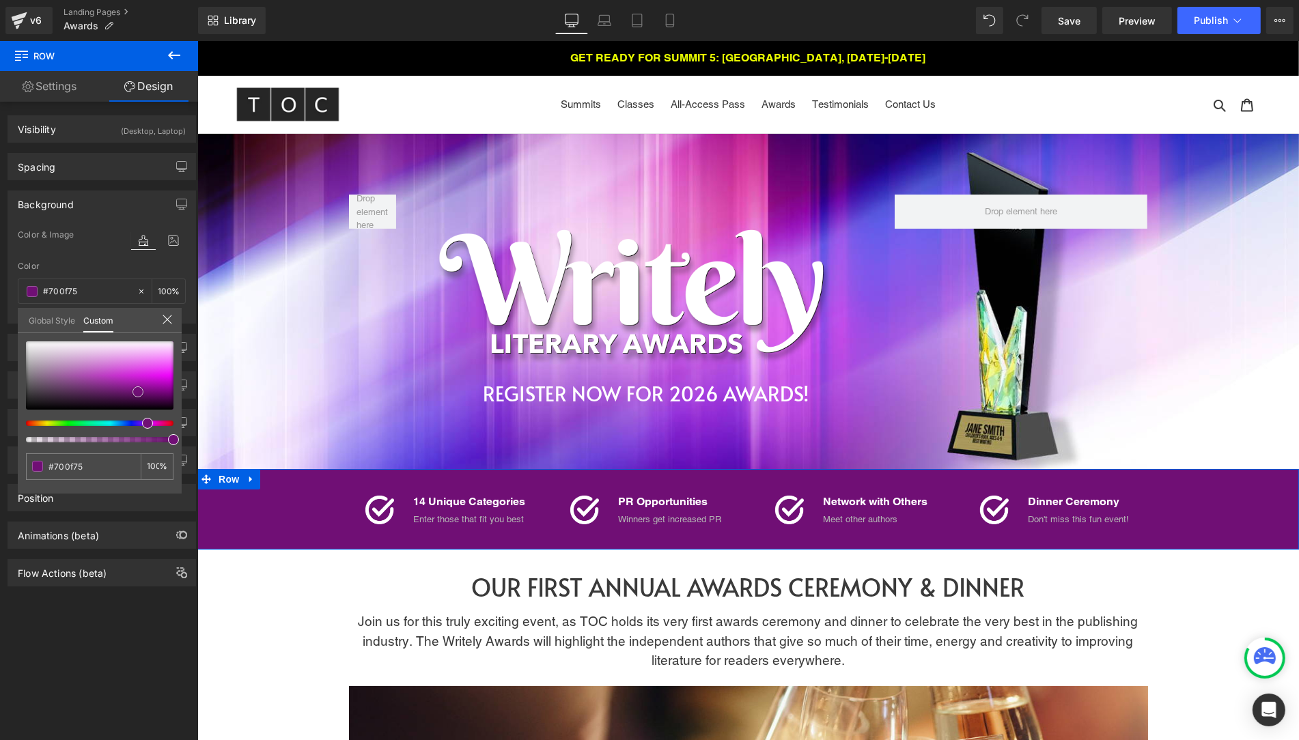
type input "#740f79"
type input "#7c1182"
type input "#87158d"
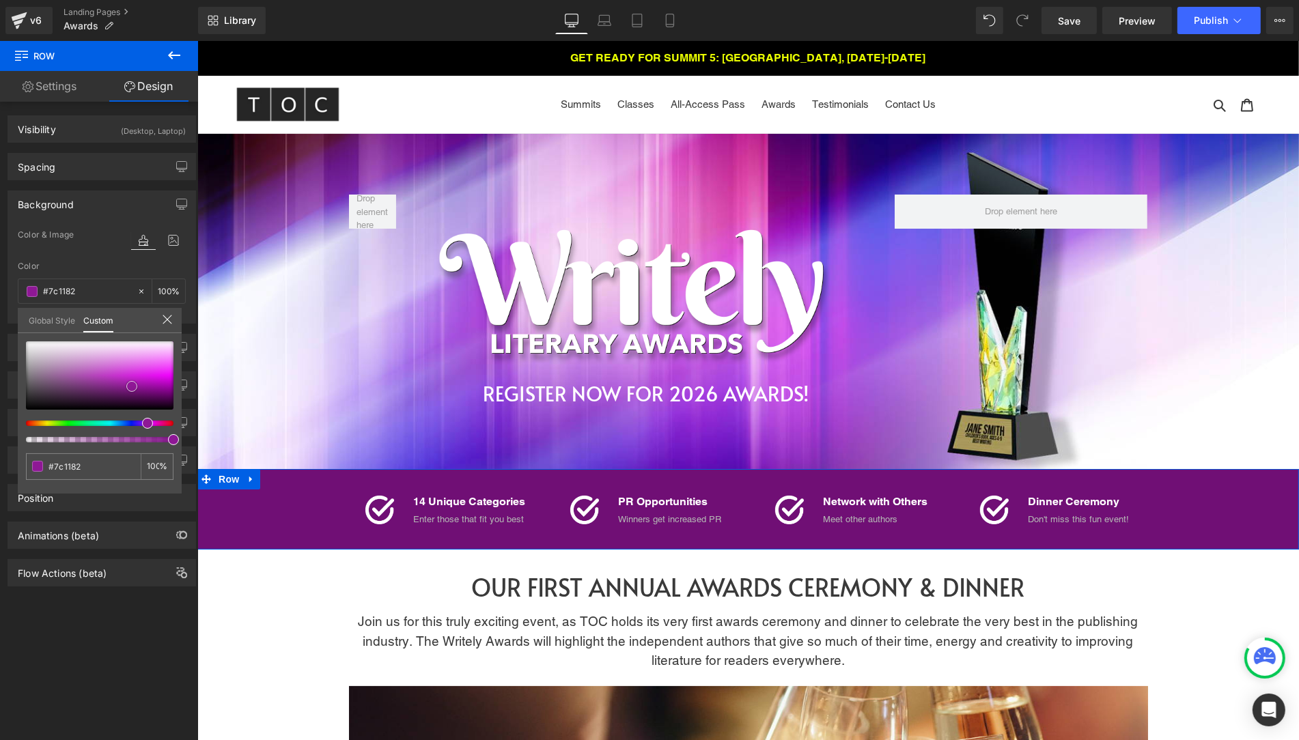
type input "#87158d"
type input "#8e1895"
type input "#931899"
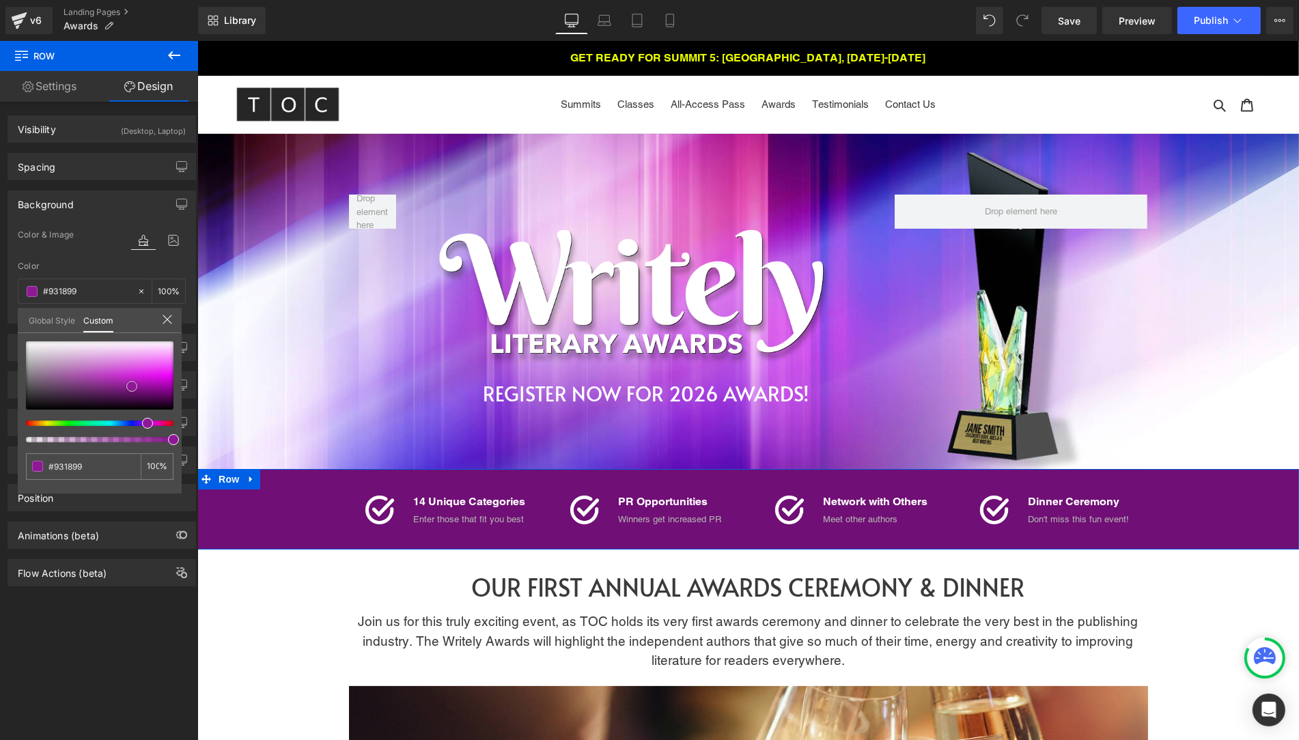
type input "#951b9c"
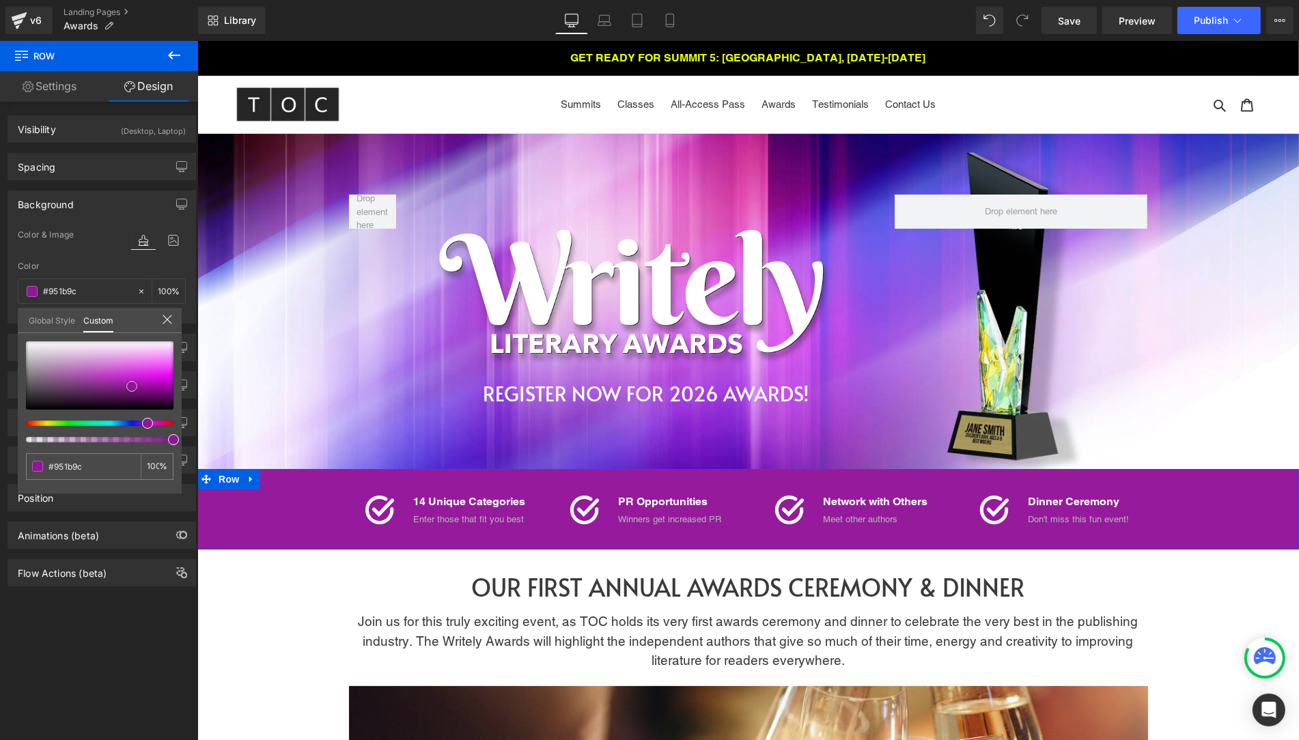
type input "#981d9f"
type input "#941c9b"
type input "#901b96"
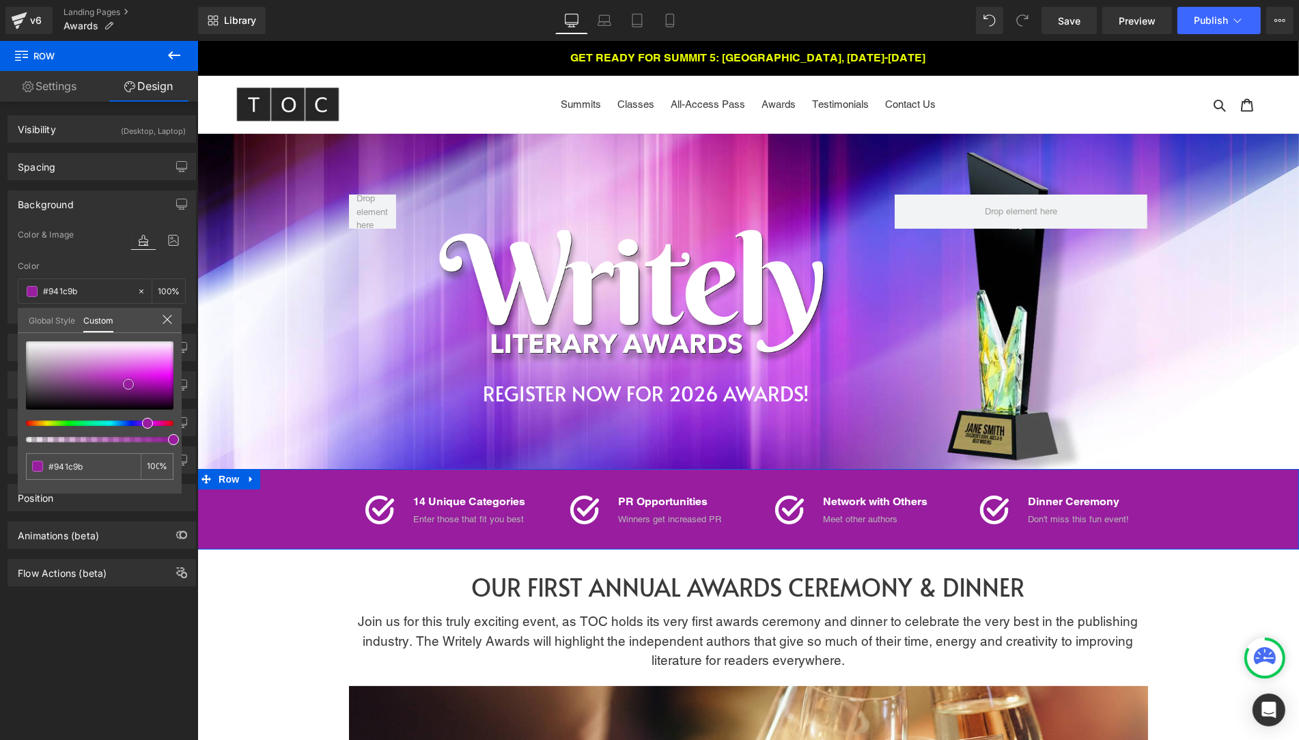
type input "#901b96"
type input "#8e1994"
type input "#85188a"
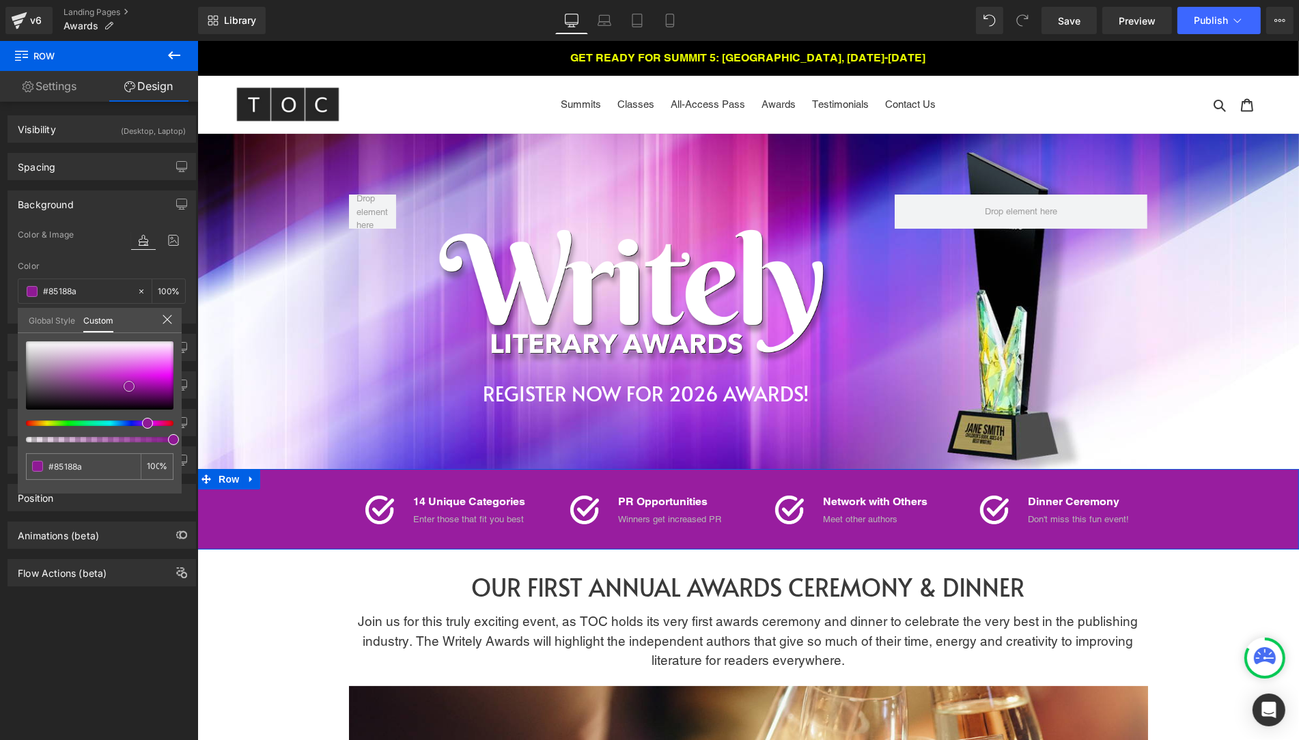
type input "#811687"
type input "#7d1682"
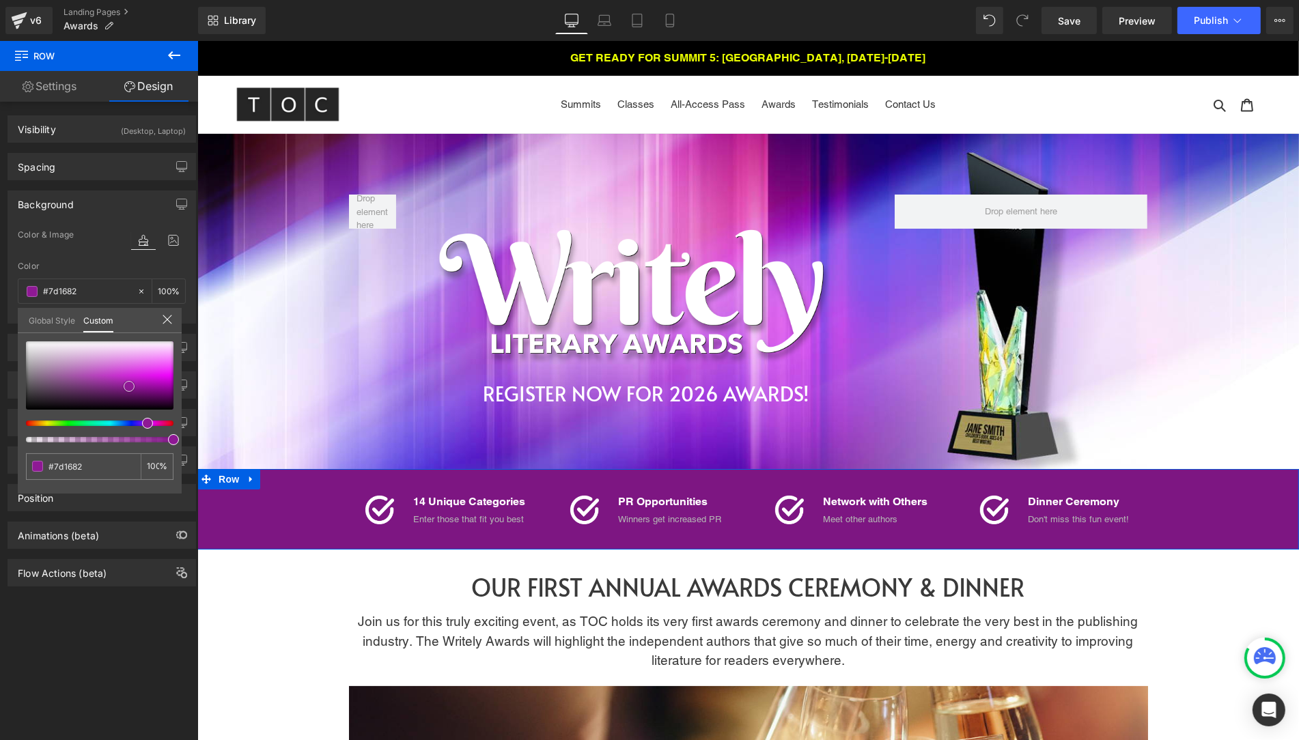
type input "#79157e"
type input "#75147a"
type input "#75137a"
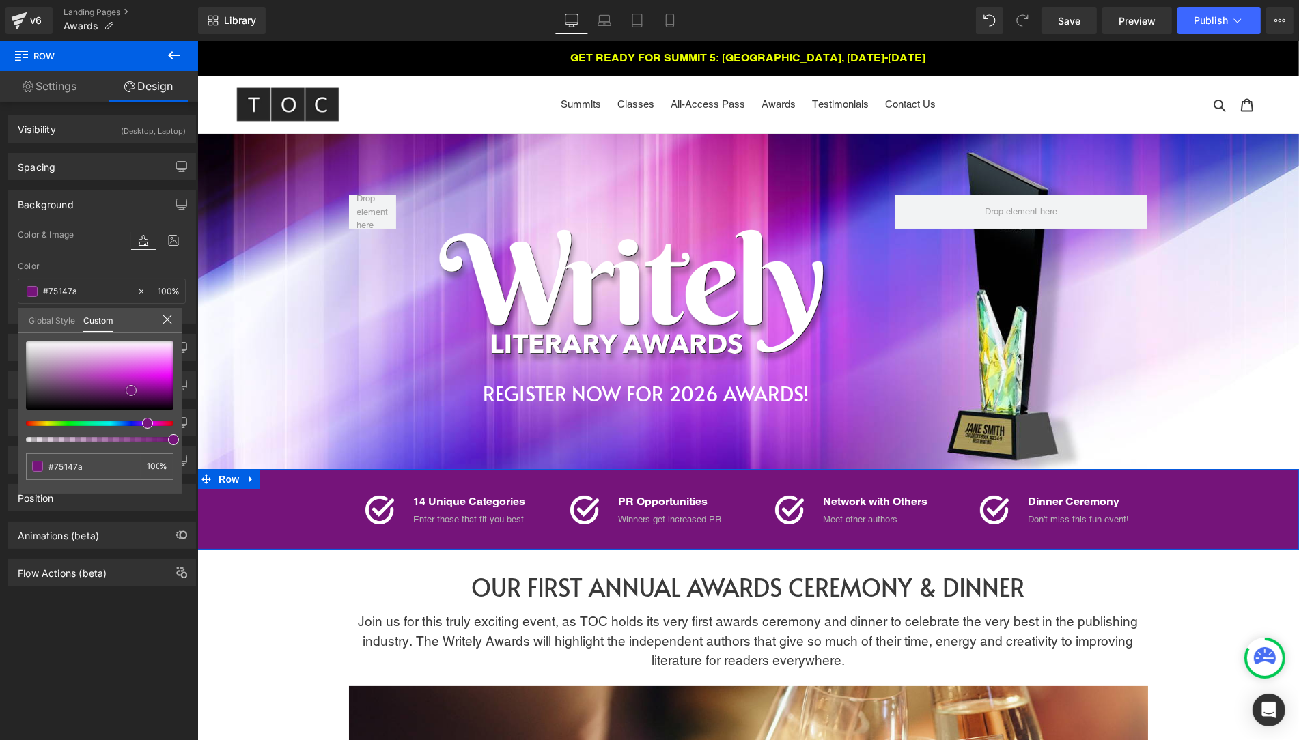
type input "#75137a"
type input "#76137b"
type input "#77117c"
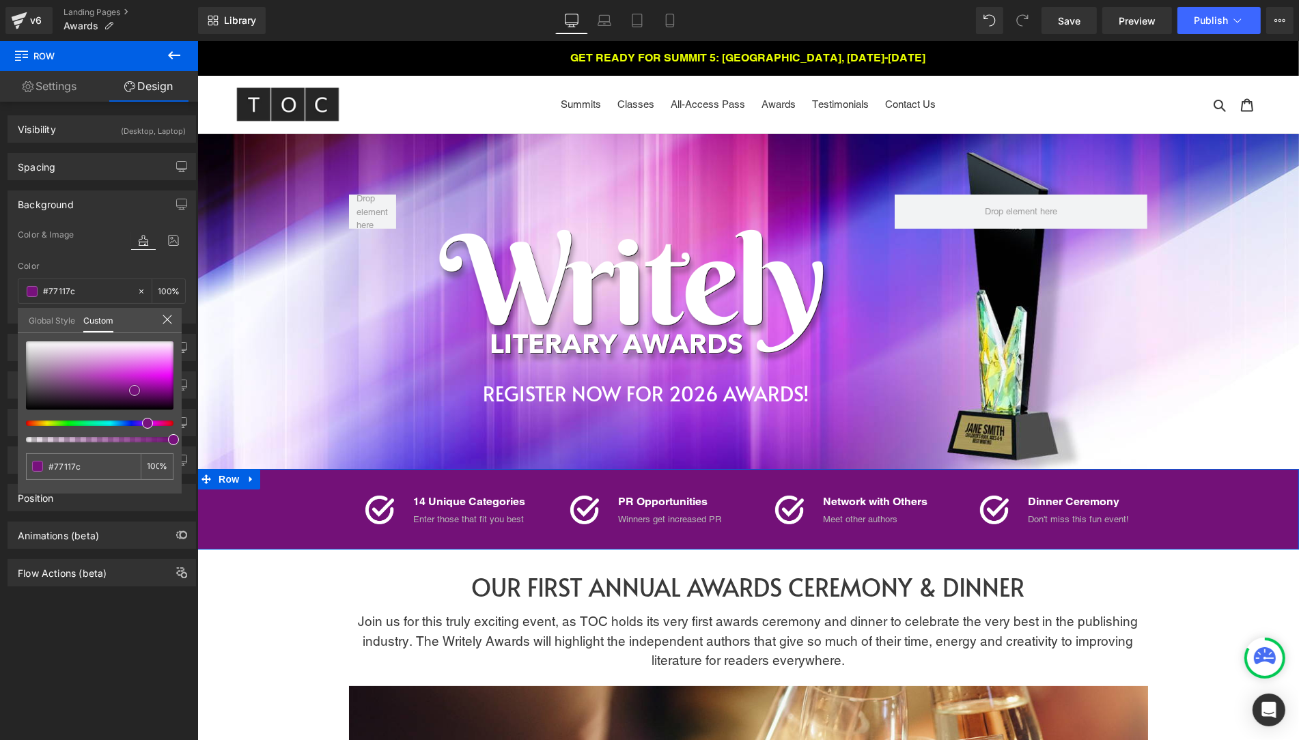
type input "#731178"
type input "#6f1074"
type input "#6a106e"
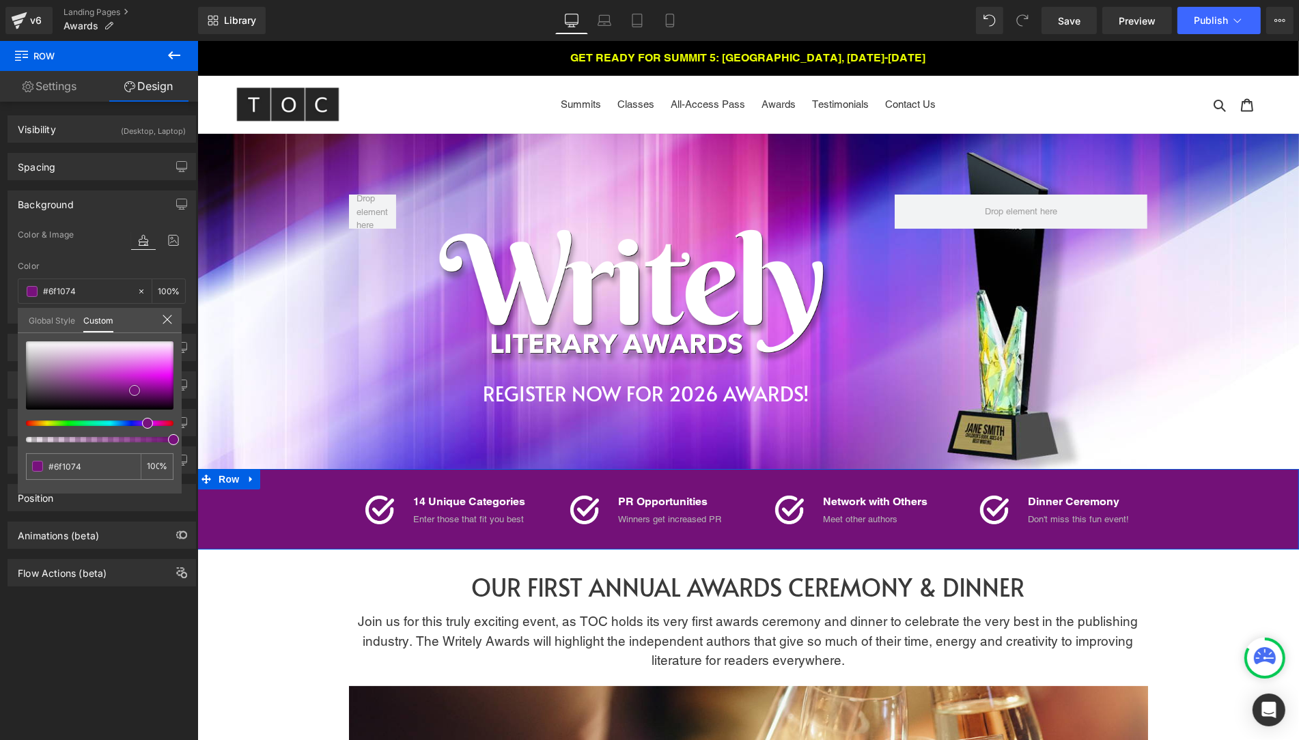
type input "#6a106e"
type input "#6a0f6f"
type input "#660f6b"
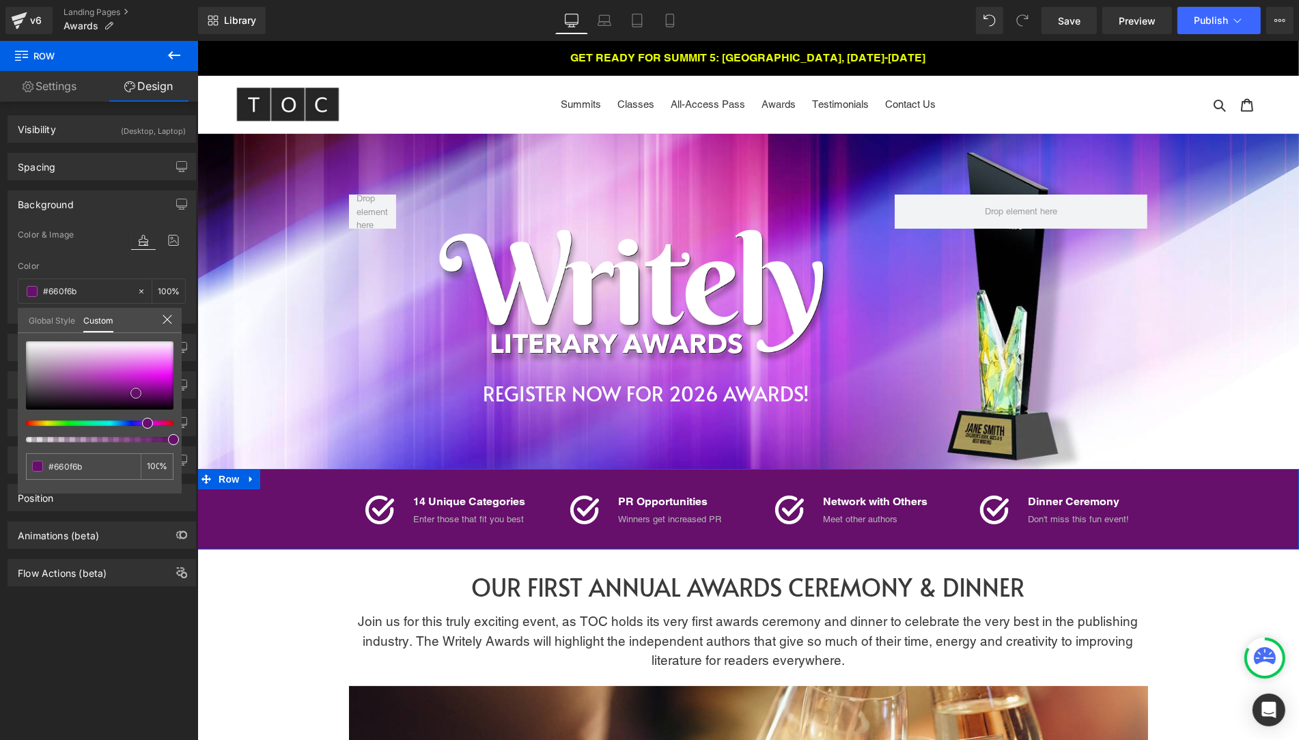
type input "#620e67"
type input "#5e0d62"
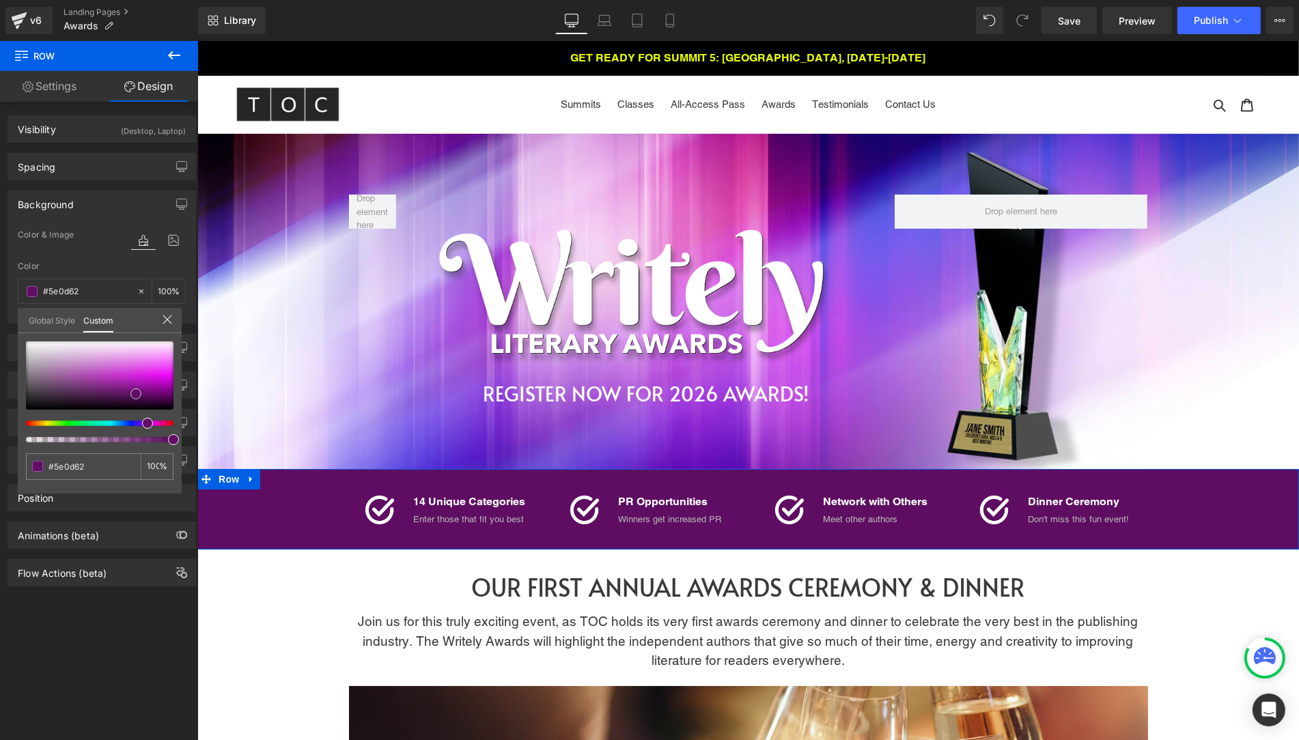
type input "#5c0e62"
click at [136, 394] on div at bounding box center [100, 376] width 148 height 68
click at [136, 395] on link at bounding box center [136, 395] width 0 height 0
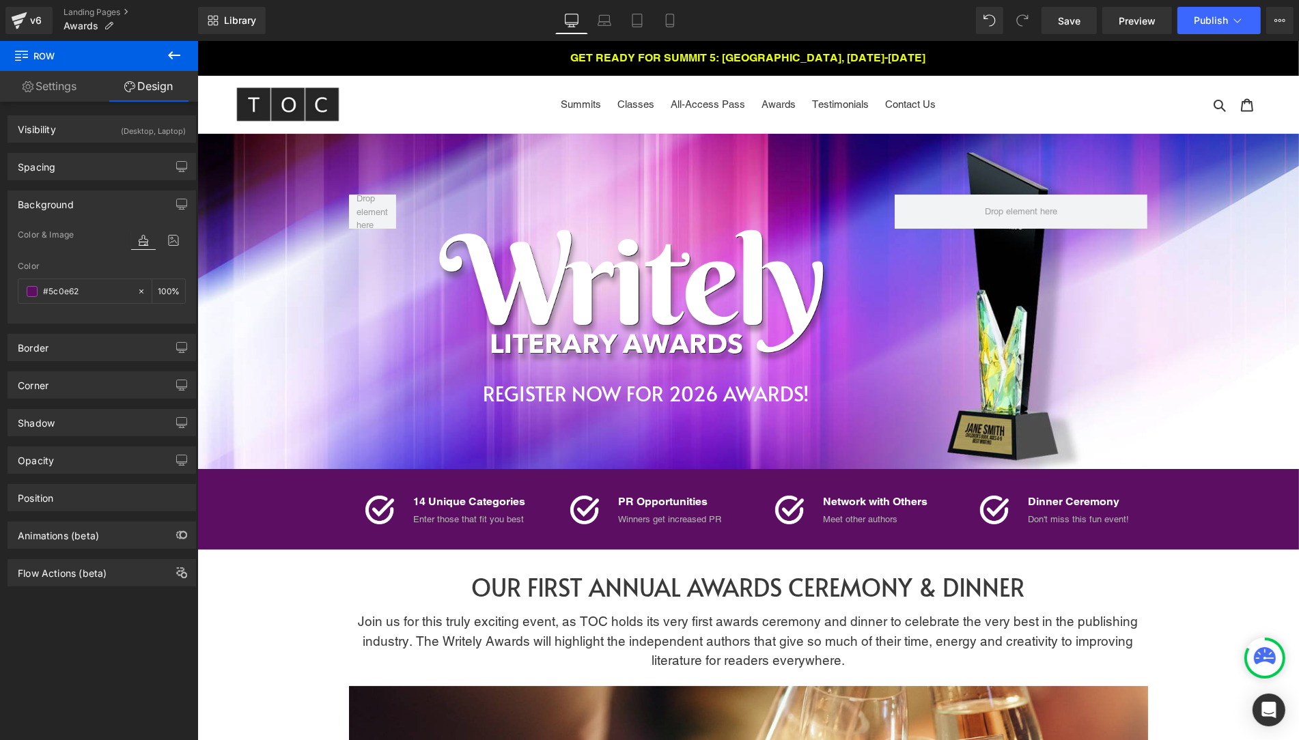
click at [449, 523] on span "Text Block" at bounding box center [461, 520] width 45 height 16
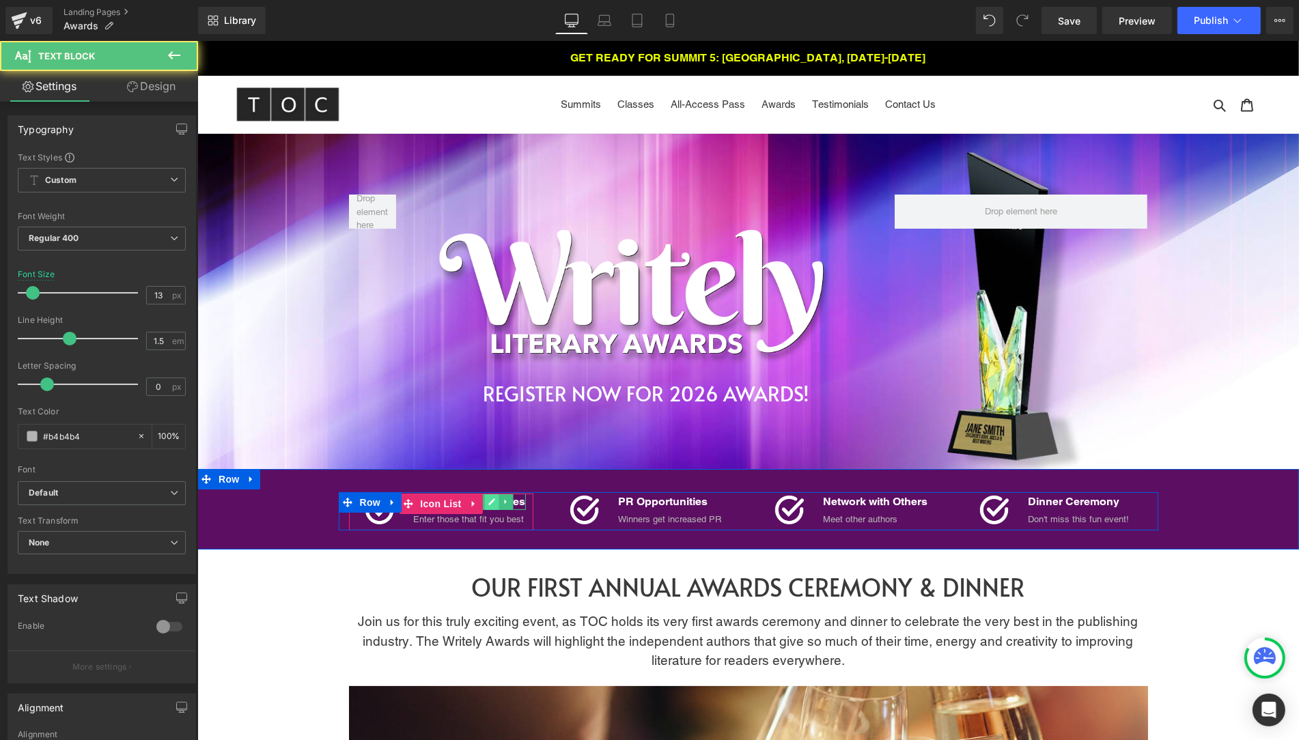
click at [493, 505] on icon at bounding box center [492, 502] width 8 height 8
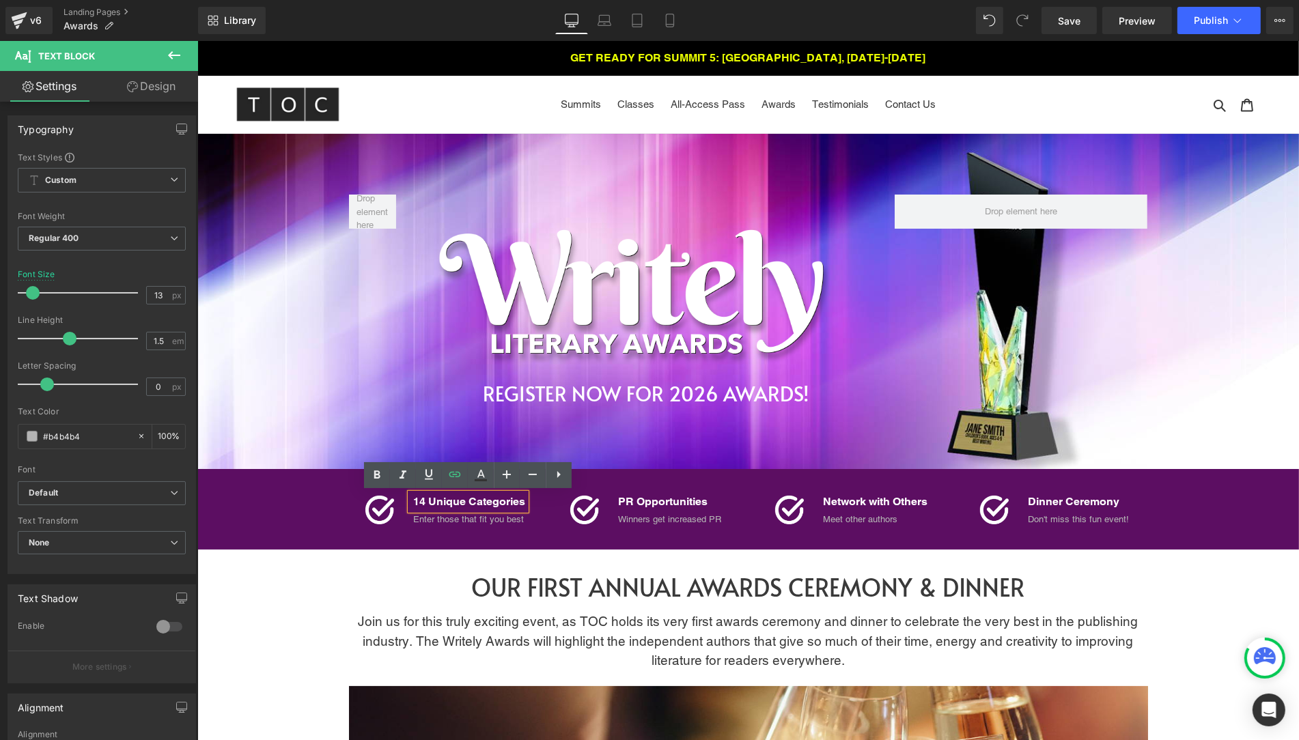
click at [421, 500] on p "14 Unique Categories" at bounding box center [469, 502] width 112 height 16
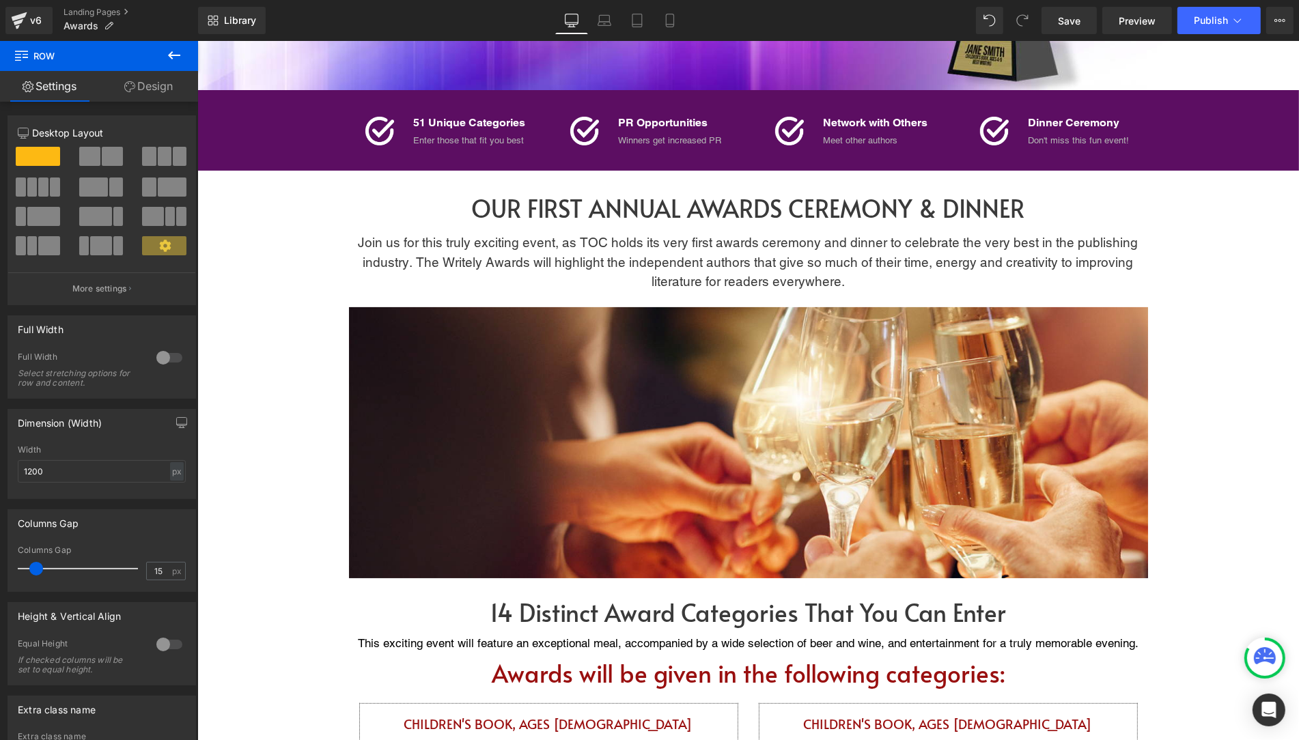
scroll to position [378, 0]
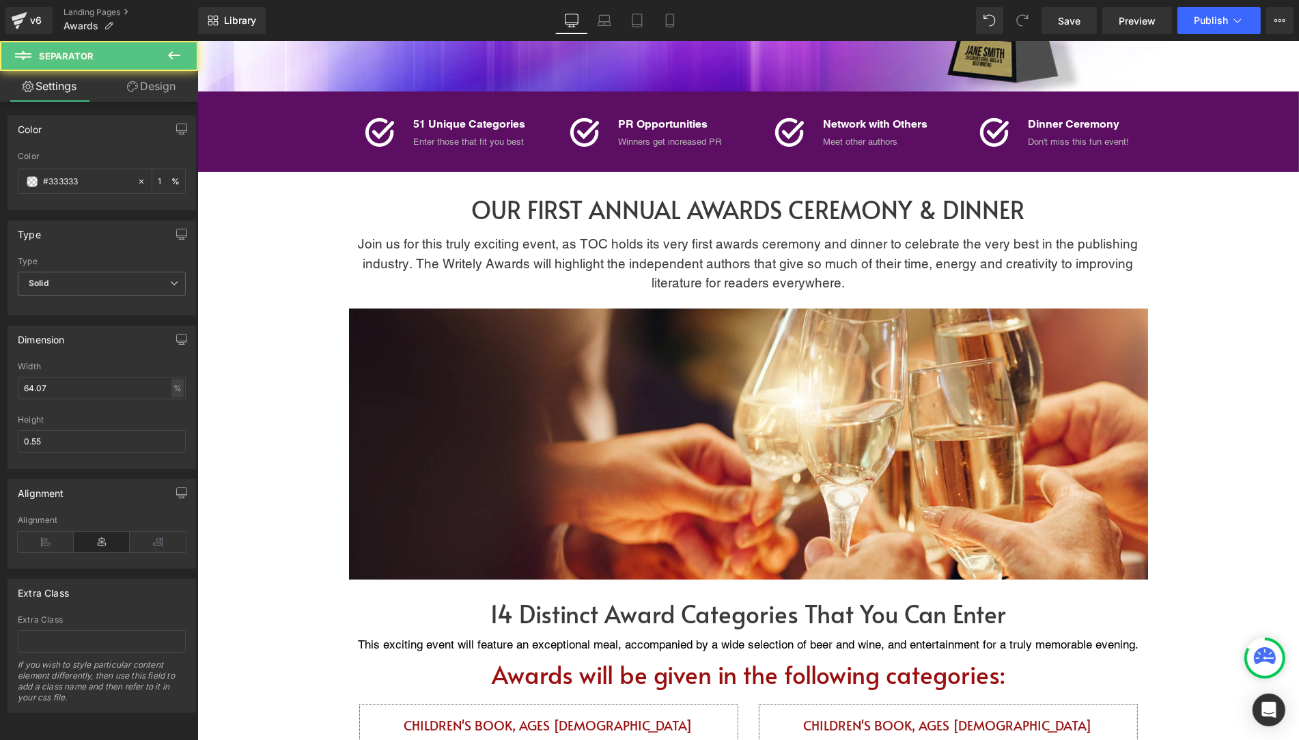
click at [834, 435] on hr at bounding box center [748, 447] width 512 height 69
click at [1080, 31] on link "Save" at bounding box center [1069, 20] width 55 height 27
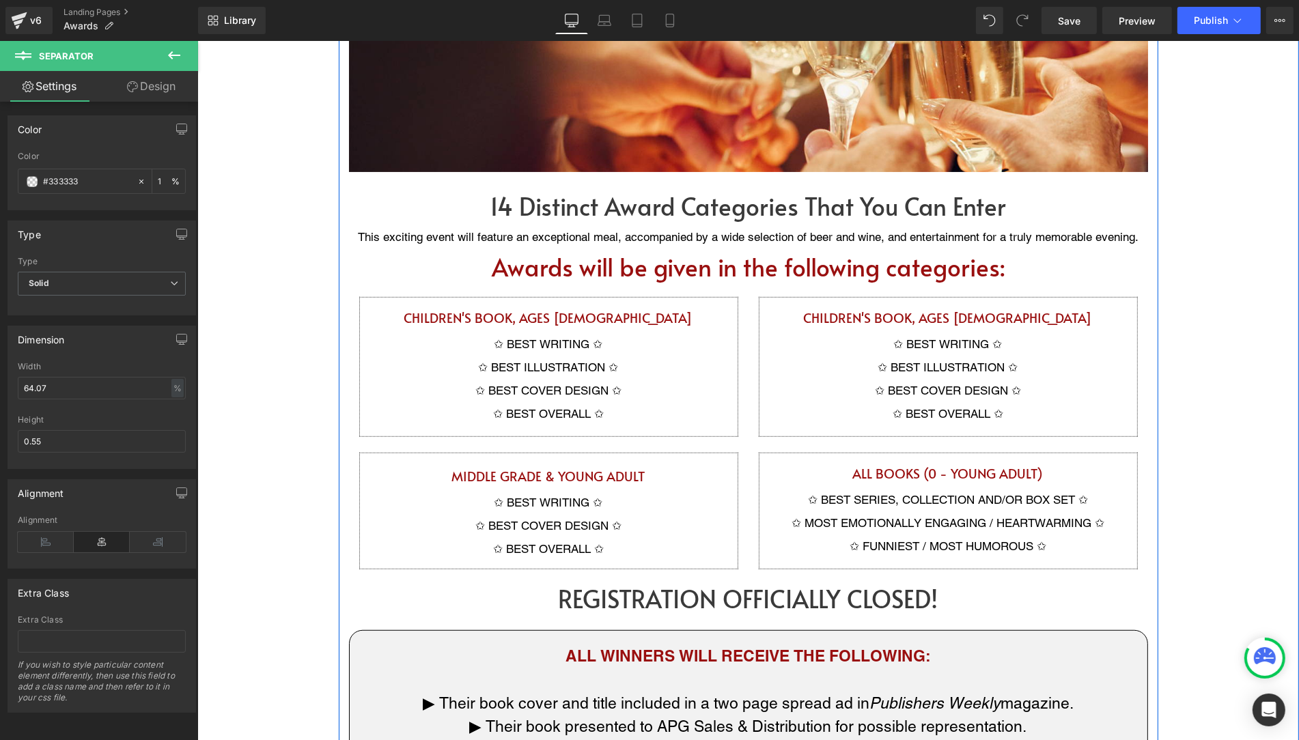
scroll to position [786, 0]
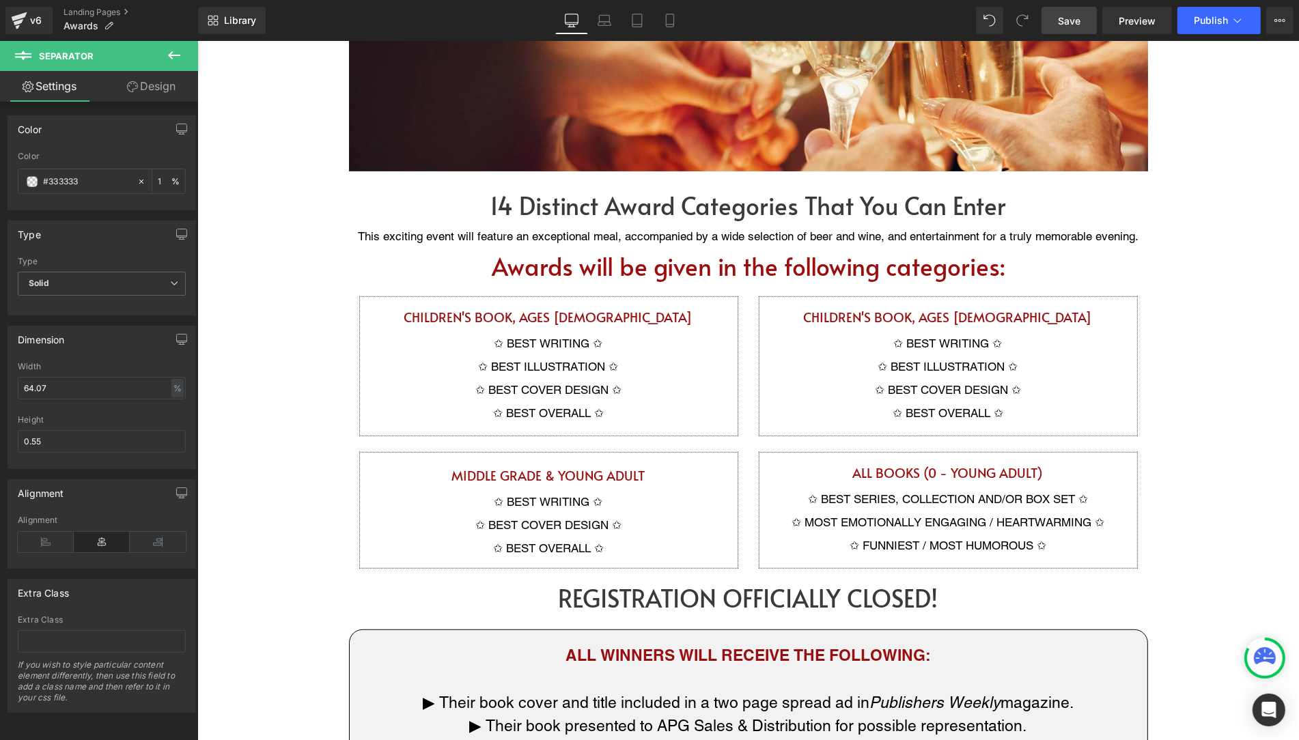
click at [1059, 20] on span "Save" at bounding box center [1069, 21] width 23 height 14
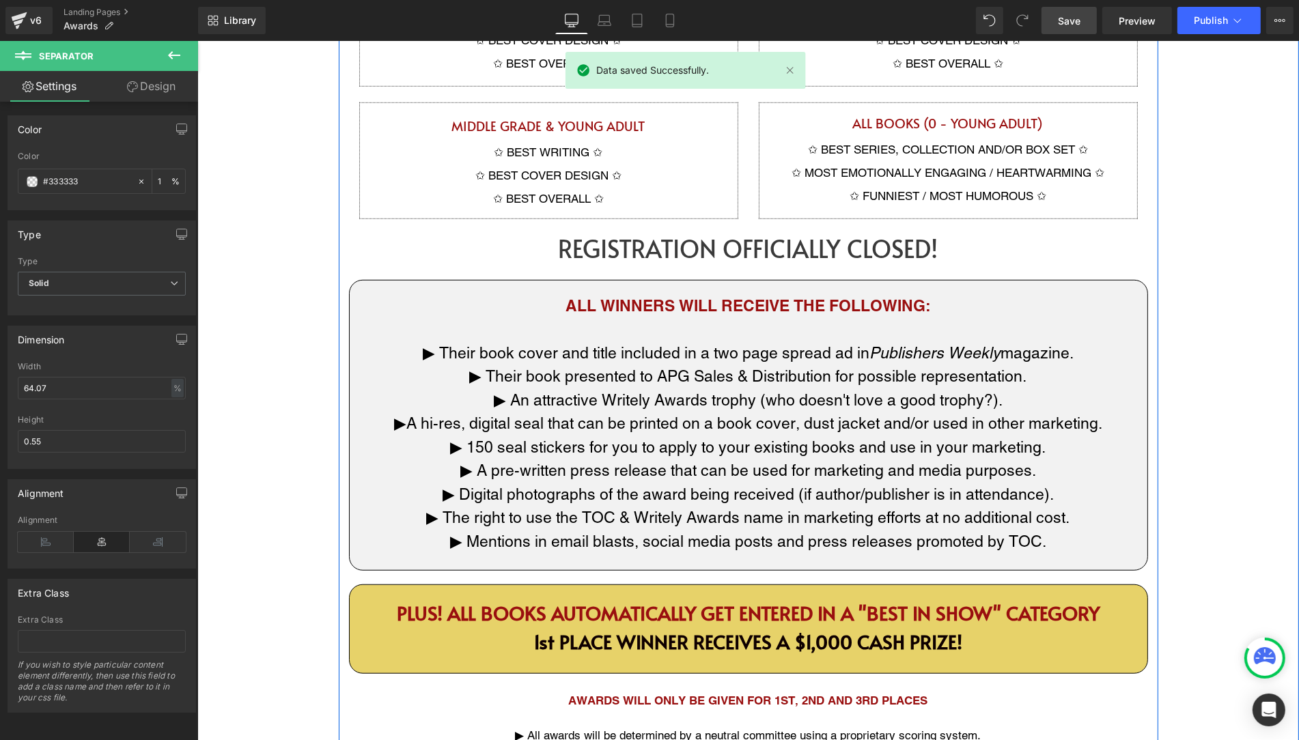
scroll to position [1134, 0]
